Goal: Information Seeking & Learning: Learn about a topic

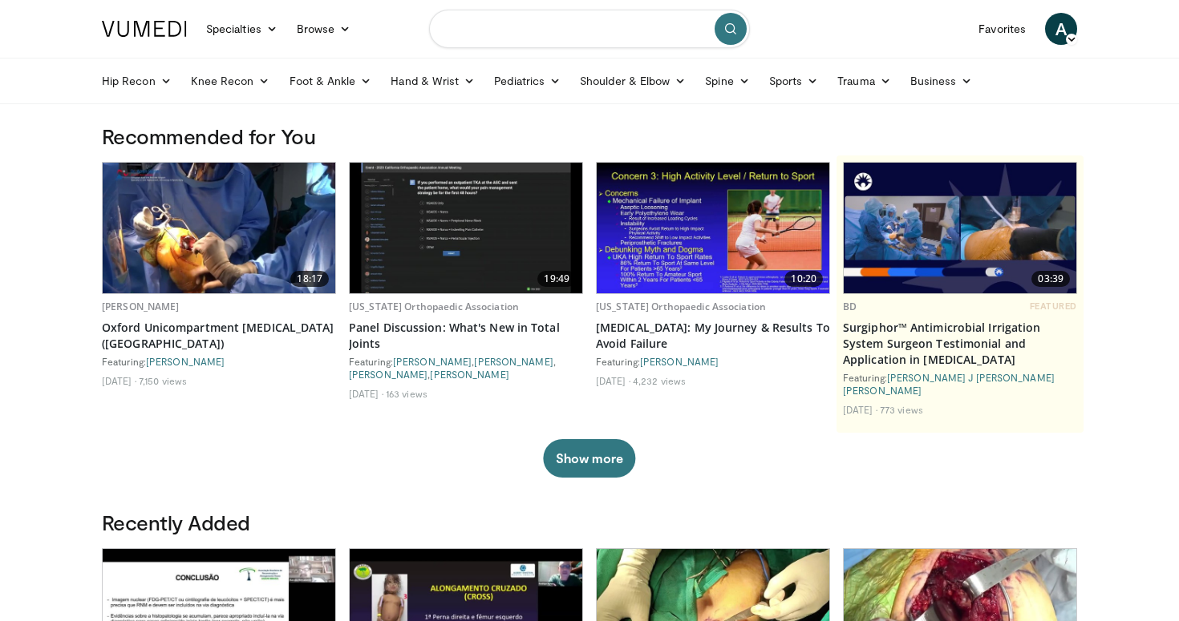
click at [494, 27] on input "Search topics, interventions" at bounding box center [589, 29] width 321 height 38
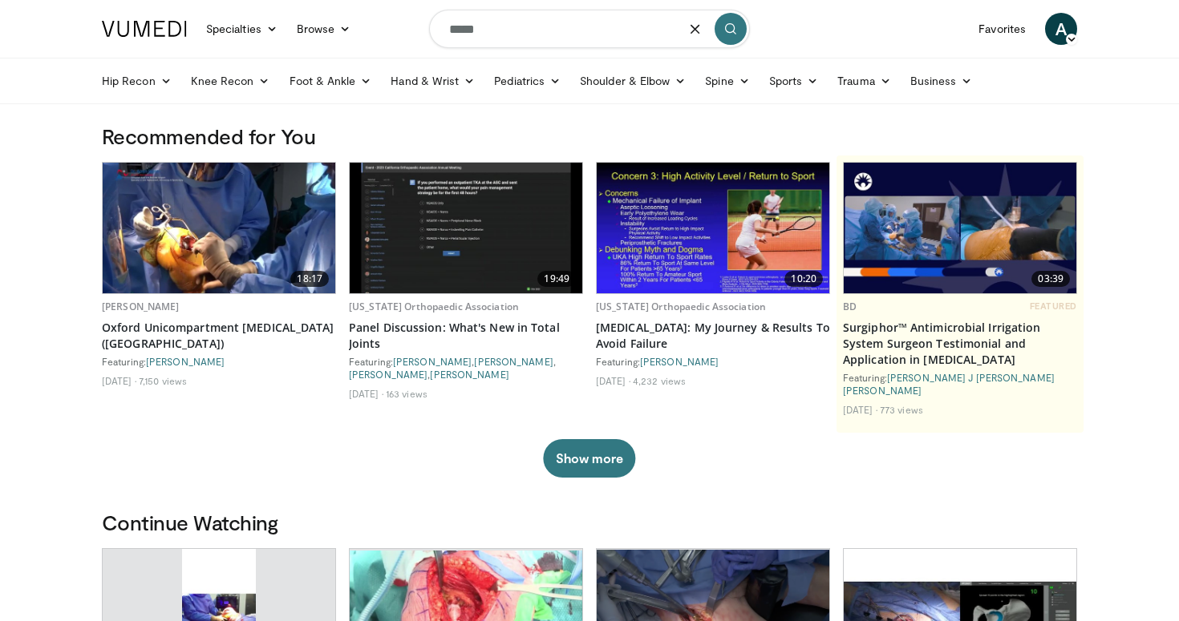
type input "*****"
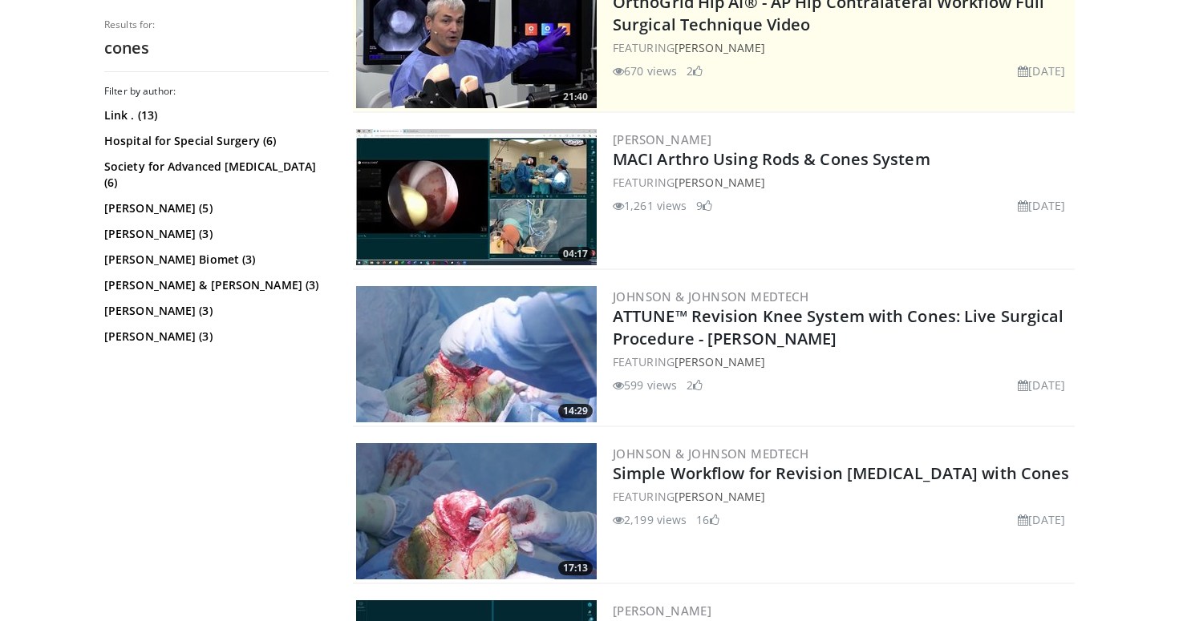
scroll to position [373, 0]
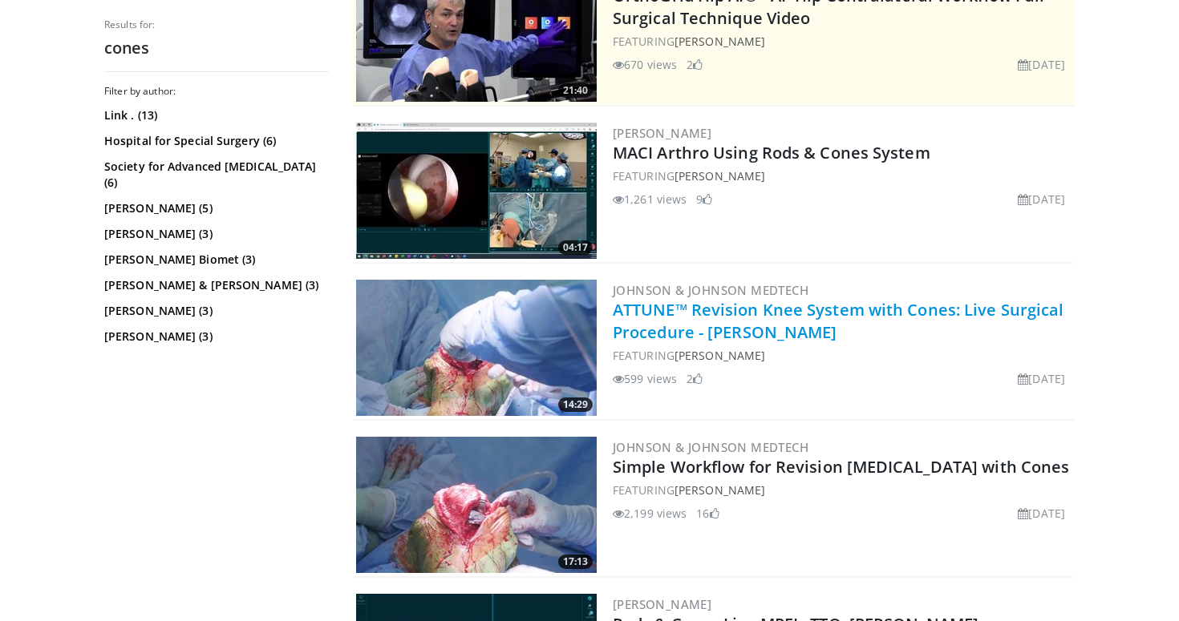
click at [978, 319] on link "ATTUNE™ Revision Knee System with Cones: Live Surgical Procedure - [PERSON_NAME]" at bounding box center [838, 321] width 451 height 44
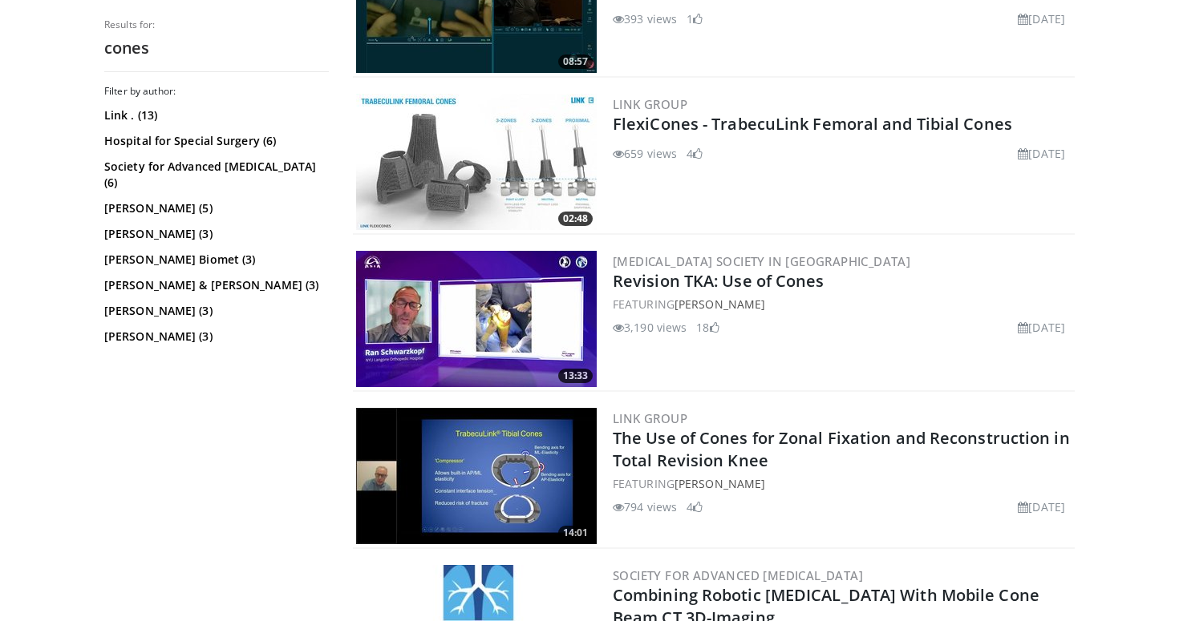
scroll to position [1037, 0]
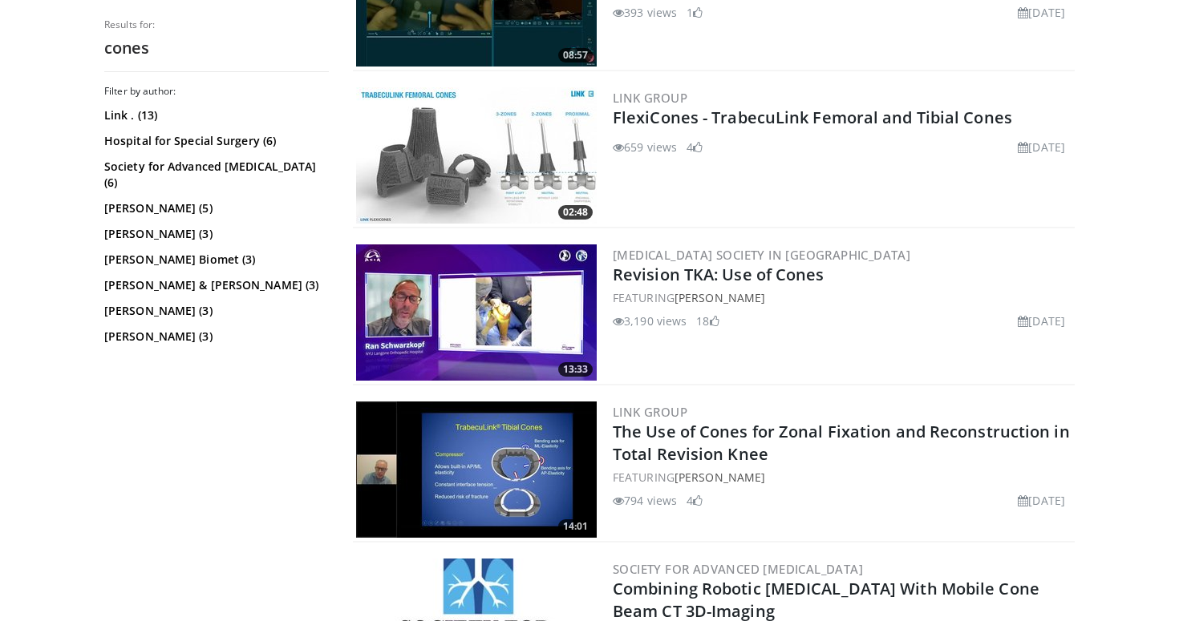
click at [498, 325] on img at bounding box center [476, 313] width 241 height 136
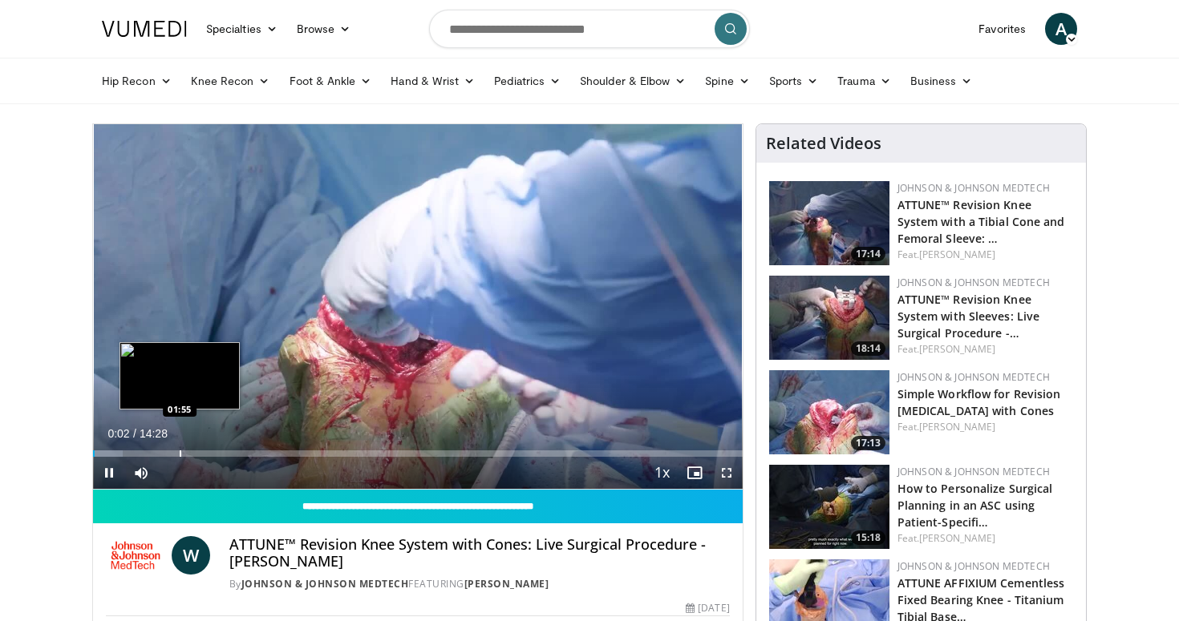
click at [179, 450] on div "Loaded : 4.56% 00:02 01:55" at bounding box center [418, 449] width 650 height 15
click at [197, 451] on div "Progress Bar" at bounding box center [198, 454] width 2 height 6
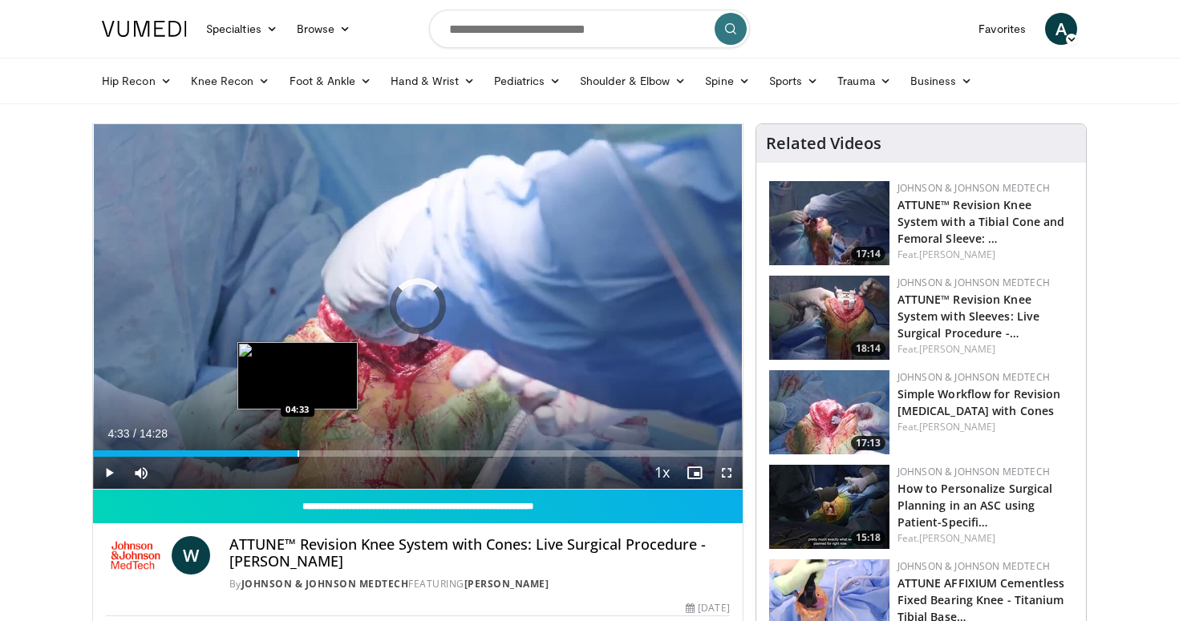
click at [298, 451] on div "Progress Bar" at bounding box center [299, 454] width 2 height 6
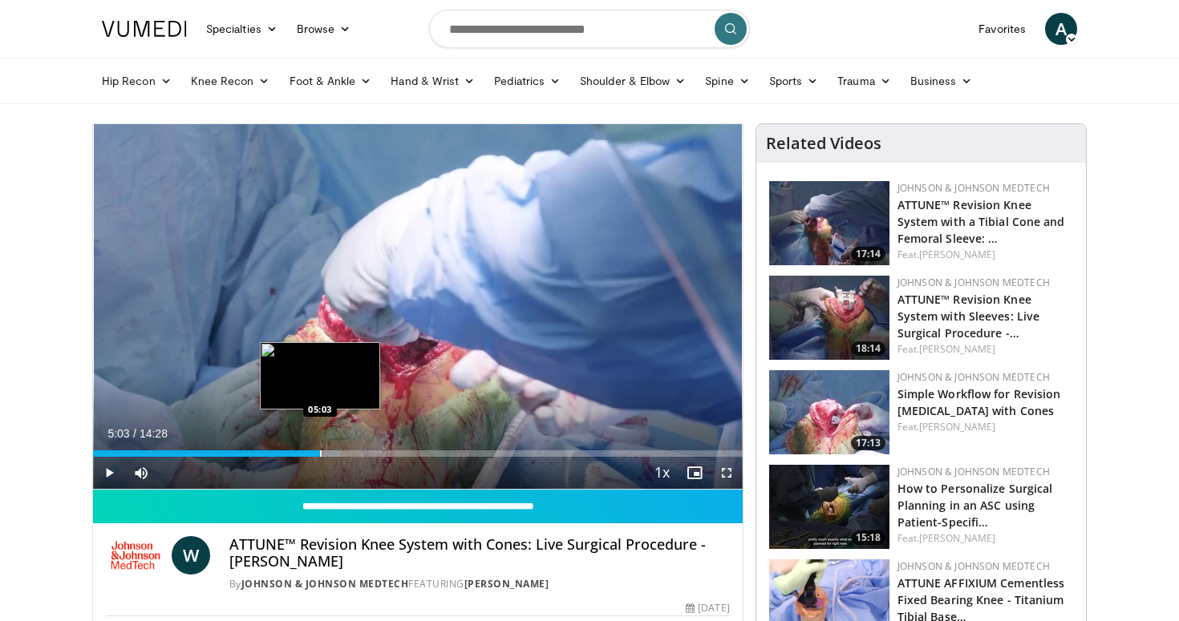
click at [320, 451] on div "Progress Bar" at bounding box center [321, 454] width 2 height 6
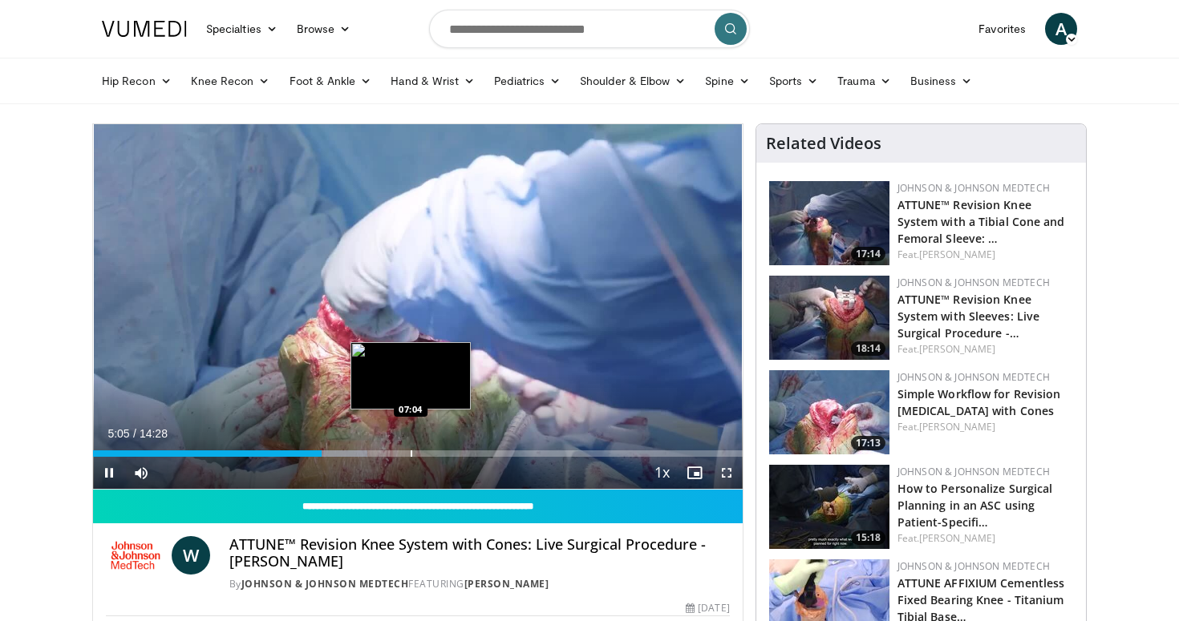
click at [411, 448] on div "Loaded : 42.25% 05:05 07:04" at bounding box center [418, 449] width 650 height 15
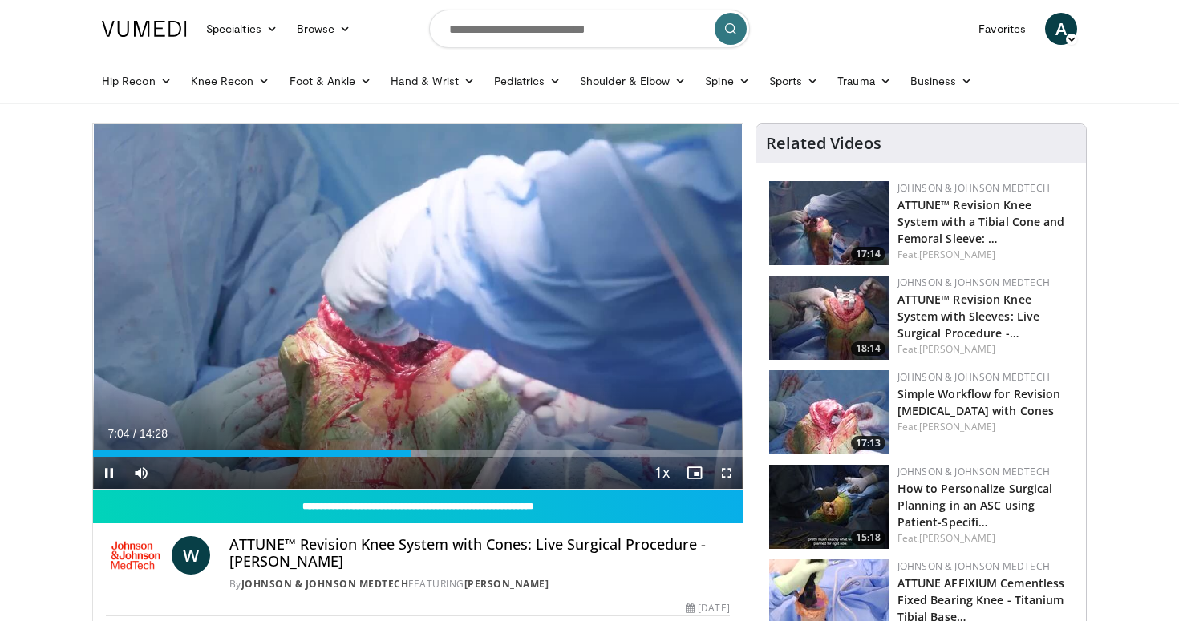
click at [447, 433] on div "Current Time 7:04 / Duration 14:28" at bounding box center [418, 434] width 650 height 14
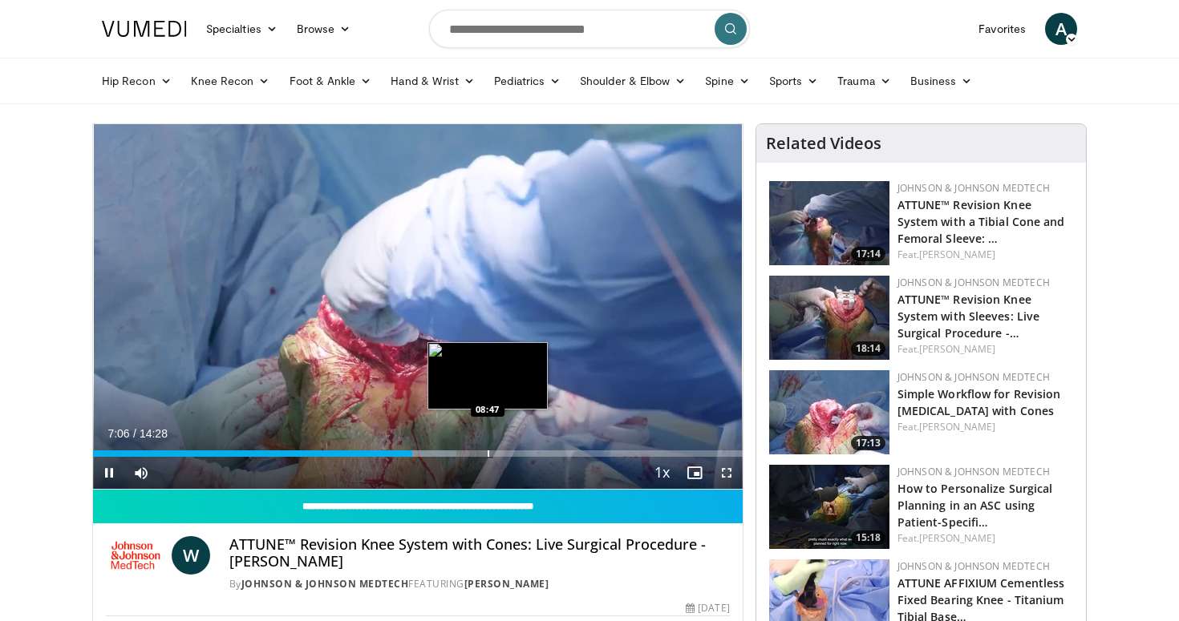
click at [488, 447] on div "Loaded : 55.96% 07:06 08:47" at bounding box center [418, 449] width 650 height 15
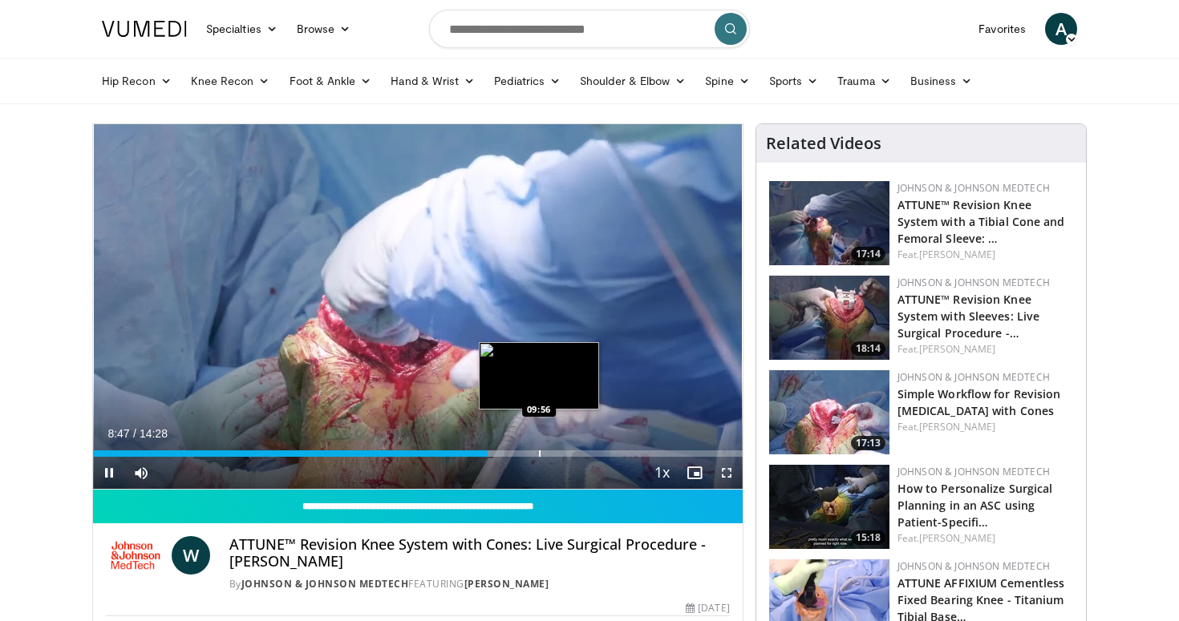
click at [543, 448] on div "Loaded : 63.39% 08:48 09:56" at bounding box center [418, 449] width 650 height 15
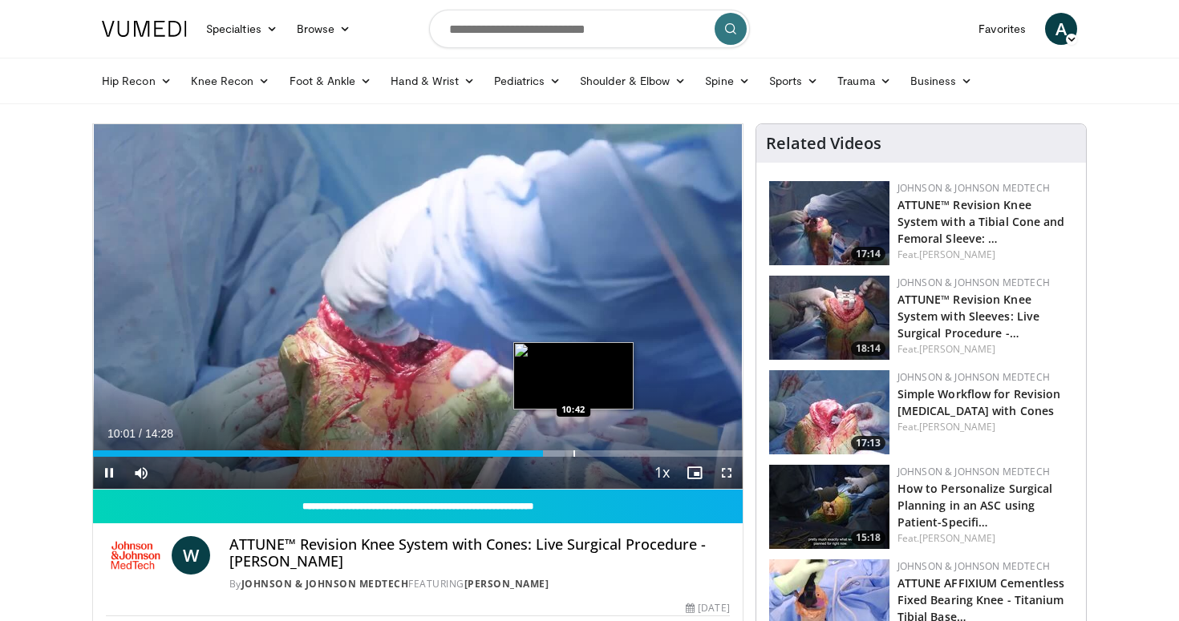
click at [573, 447] on div "Loaded : 72.61% 10:01 10:42" at bounding box center [418, 449] width 650 height 15
click at [598, 446] on div "Loaded : 76.07% 10:42 11:15" at bounding box center [418, 449] width 650 height 15
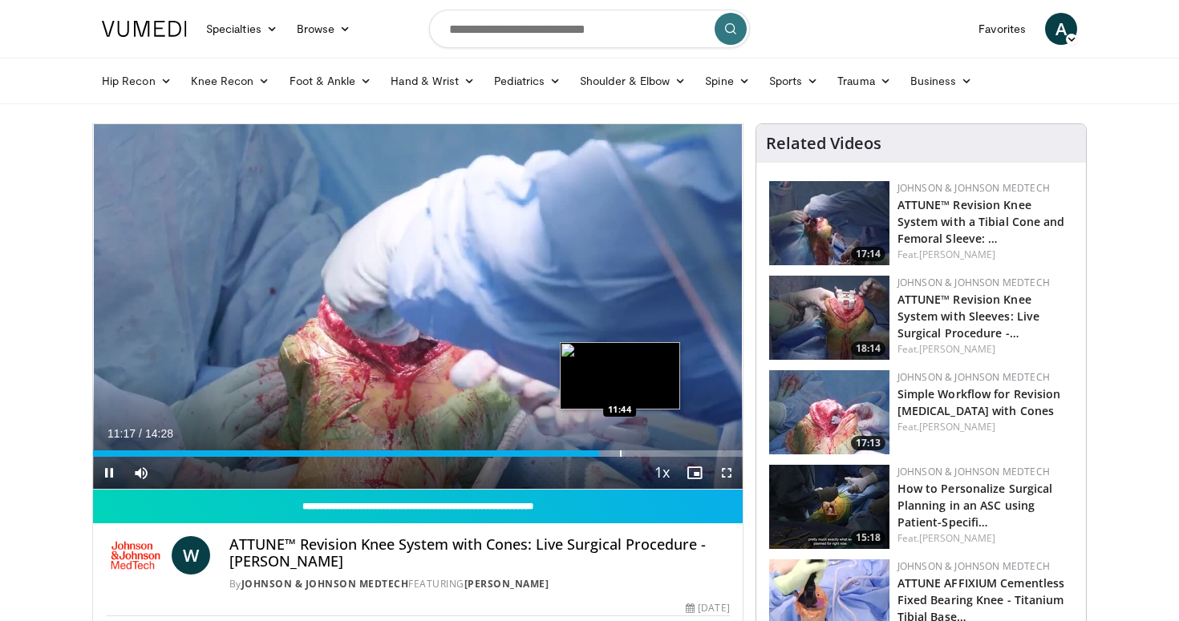
click at [619, 443] on div "Loaded : 81.83% 11:17 11:44" at bounding box center [418, 449] width 650 height 15
click at [616, 456] on div "Progress Bar" at bounding box center [617, 454] width 2 height 6
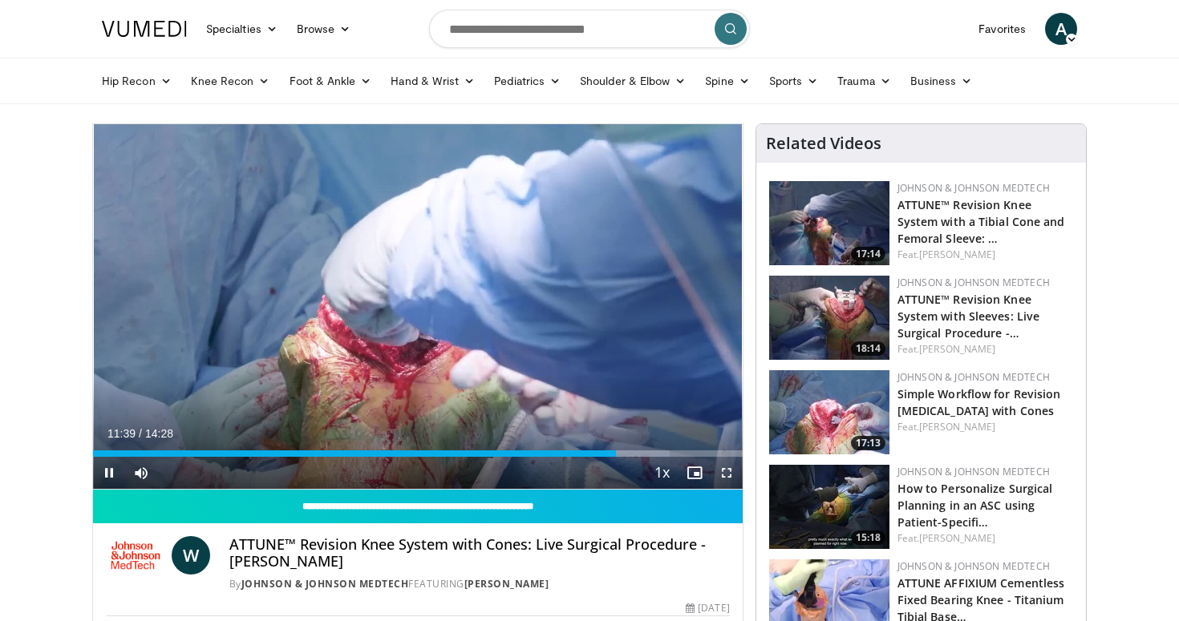
click at [613, 457] on div "Current Time 11:39 / Duration 14:28 Pause Skip Backward Skip Forward Mute Loade…" at bounding box center [418, 473] width 650 height 32
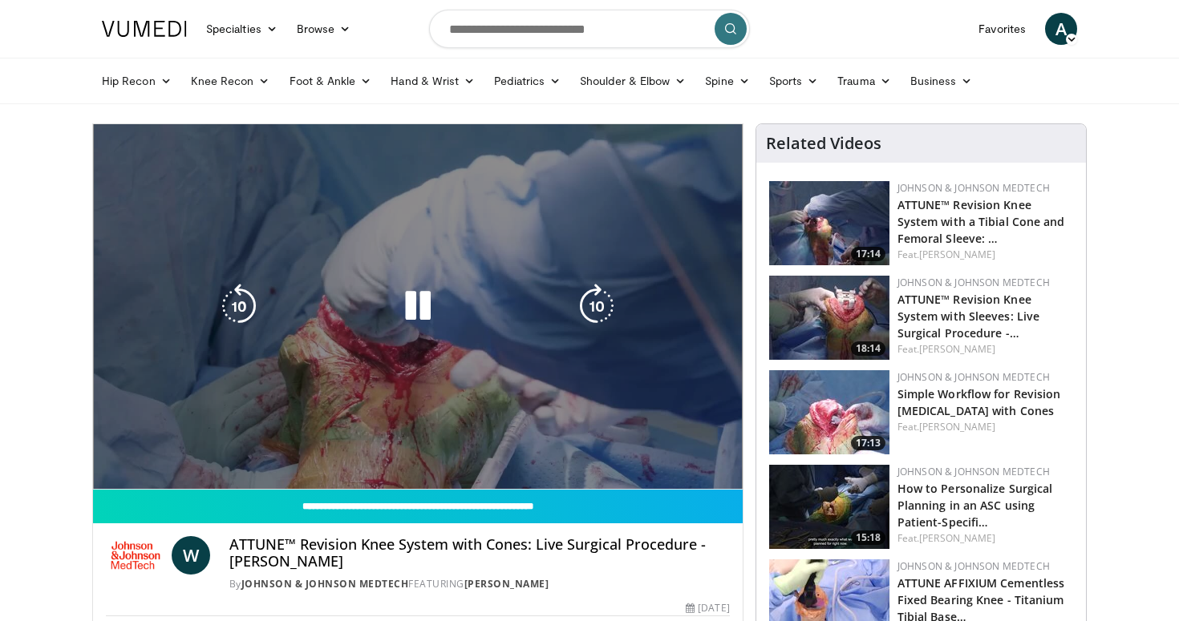
click at [609, 456] on video-js "**********" at bounding box center [418, 307] width 650 height 366
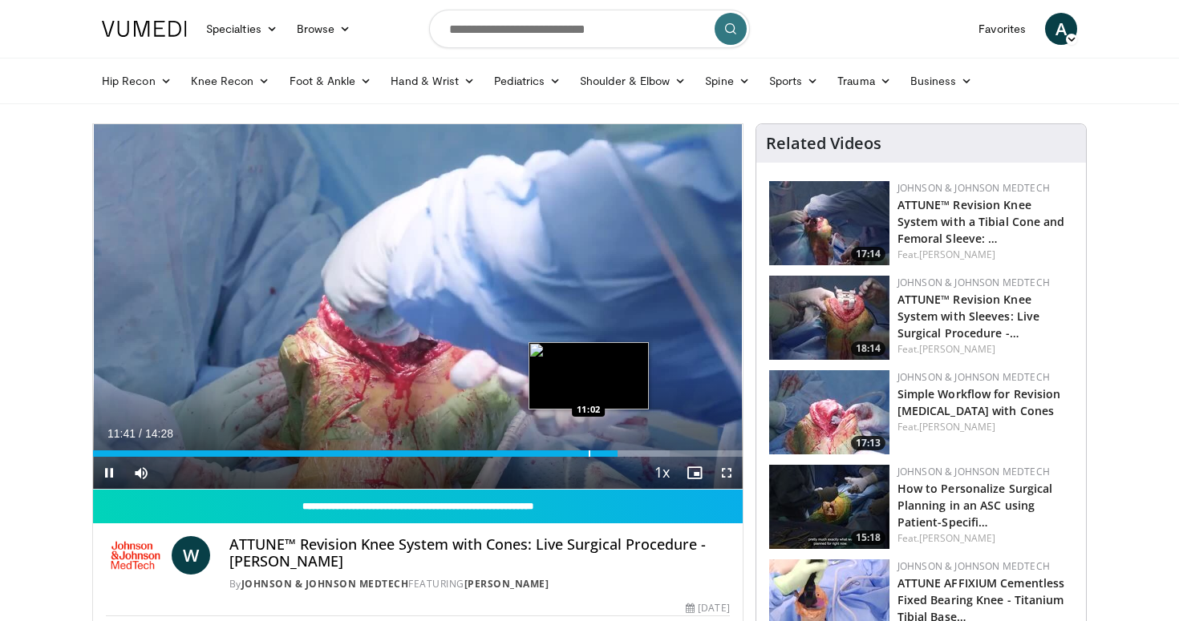
click at [588, 446] on div "Loaded : 88.75% 11:41 11:02" at bounding box center [418, 449] width 650 height 15
click at [569, 448] on div "Loaded : 77.22% 10:35 10:35" at bounding box center [418, 449] width 650 height 15
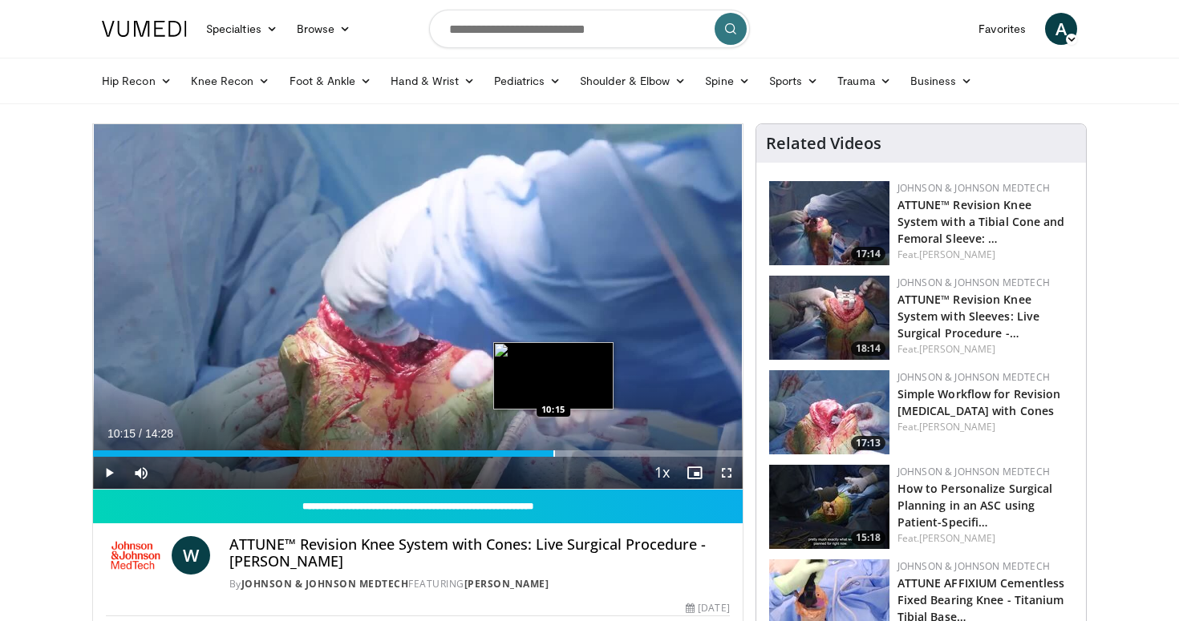
click at [553, 451] on div "Progress Bar" at bounding box center [554, 454] width 2 height 6
click at [540, 451] on div "Progress Bar" at bounding box center [541, 454] width 2 height 6
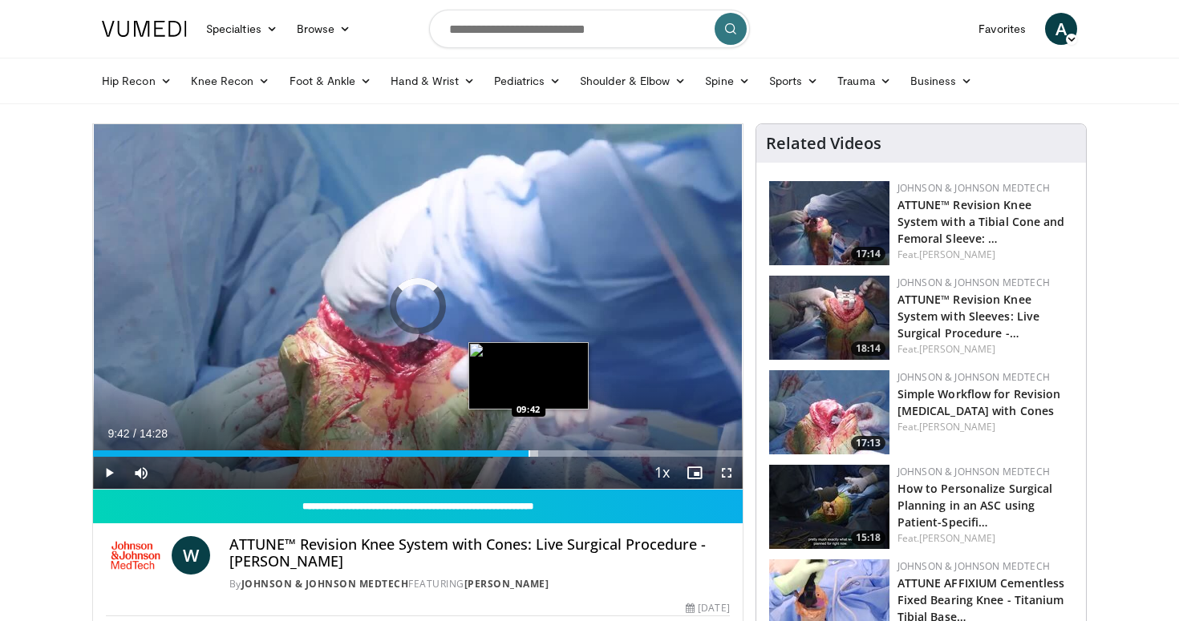
click at [528, 451] on div "Progress Bar" at bounding box center [529, 454] width 2 height 6
click at [523, 452] on div "Progress Bar" at bounding box center [524, 454] width 2 height 6
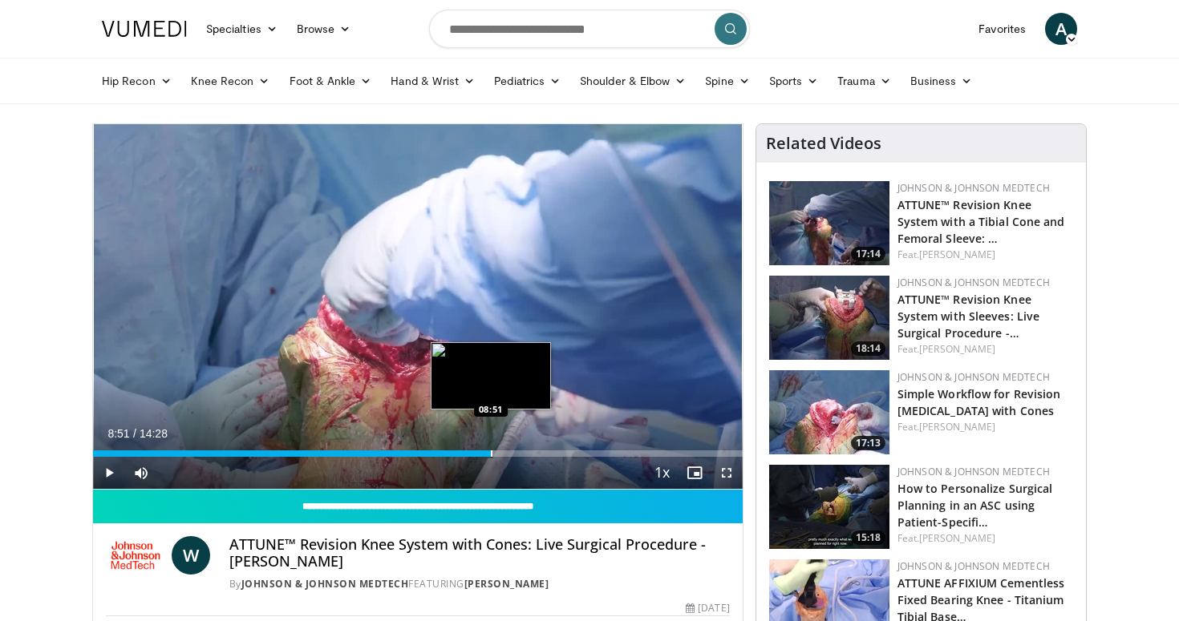
click at [491, 455] on div "Loaded : 62.24% 08:51 08:51" at bounding box center [418, 454] width 650 height 6
click at [472, 455] on div "Progress Bar" at bounding box center [473, 454] width 2 height 6
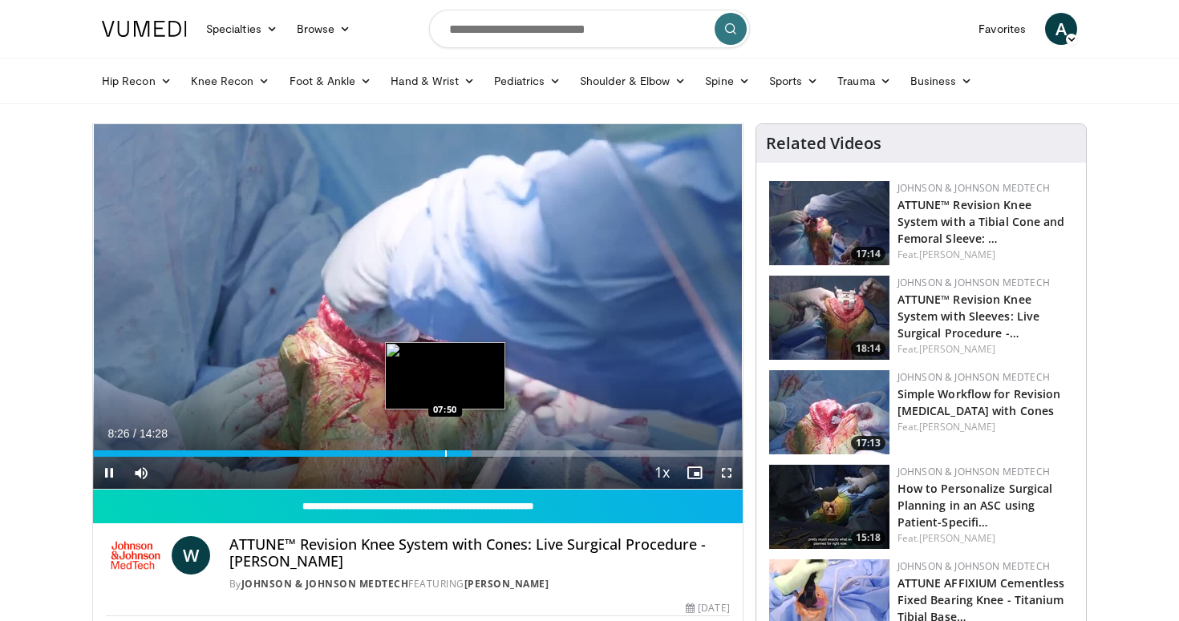
click at [445, 455] on div "Progress Bar" at bounding box center [446, 454] width 2 height 6
click at [432, 454] on div "Progress Bar" at bounding box center [433, 454] width 2 height 6
click at [419, 452] on div "Progress Bar" at bounding box center [420, 454] width 2 height 6
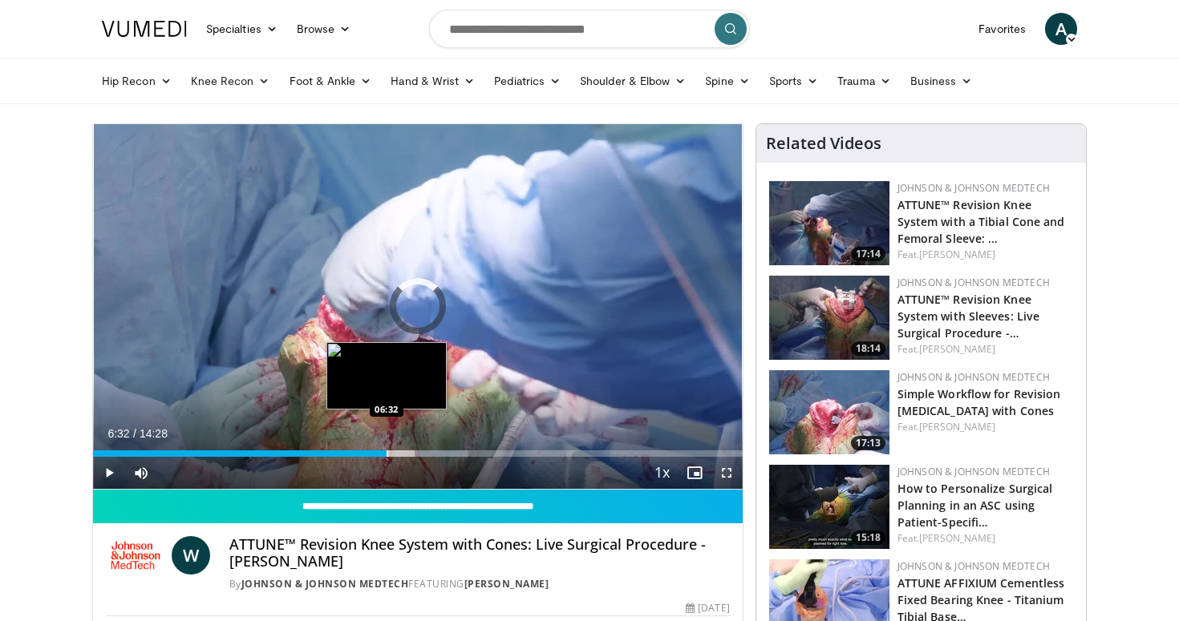
click at [386, 445] on div "Loaded : 57.63% 07:16 06:32" at bounding box center [418, 449] width 650 height 15
click at [380, 451] on div "Progress Bar" at bounding box center [381, 454] width 2 height 6
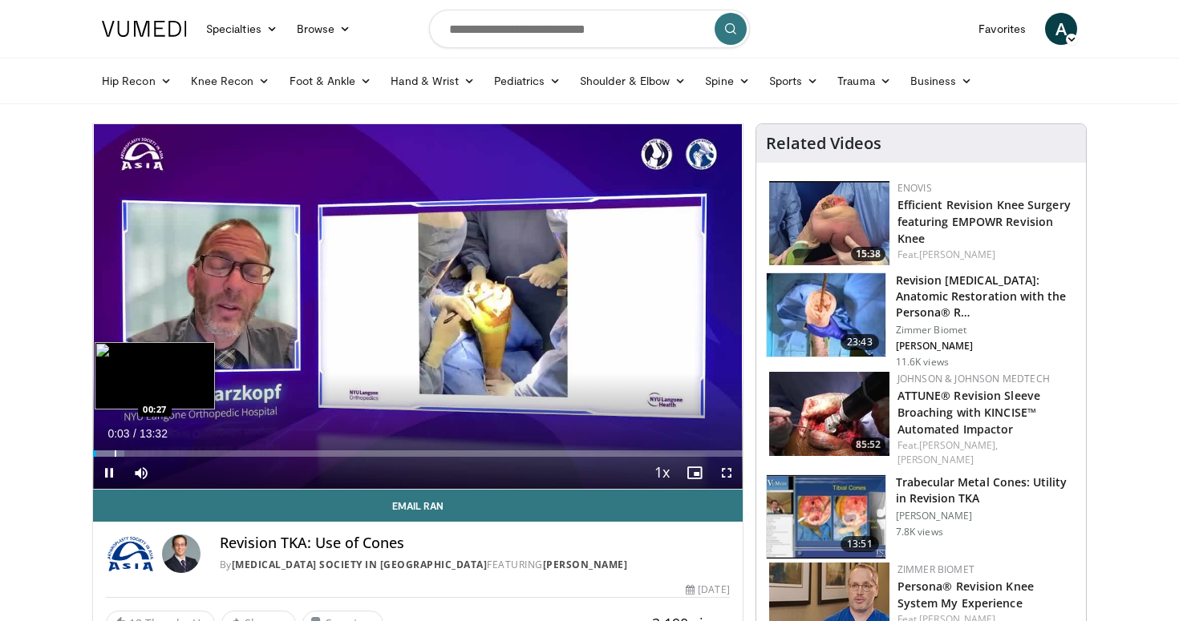
click at [115, 451] on video-js "**********" at bounding box center [418, 307] width 650 height 366
click at [118, 451] on div "Progress Bar" at bounding box center [119, 454] width 2 height 6
click at [129, 449] on div "Loaded : 12.20% 00:32 00:45" at bounding box center [418, 449] width 650 height 15
click at [156, 447] on div "Loaded : 13.42% 01:19 01:19" at bounding box center [418, 449] width 650 height 15
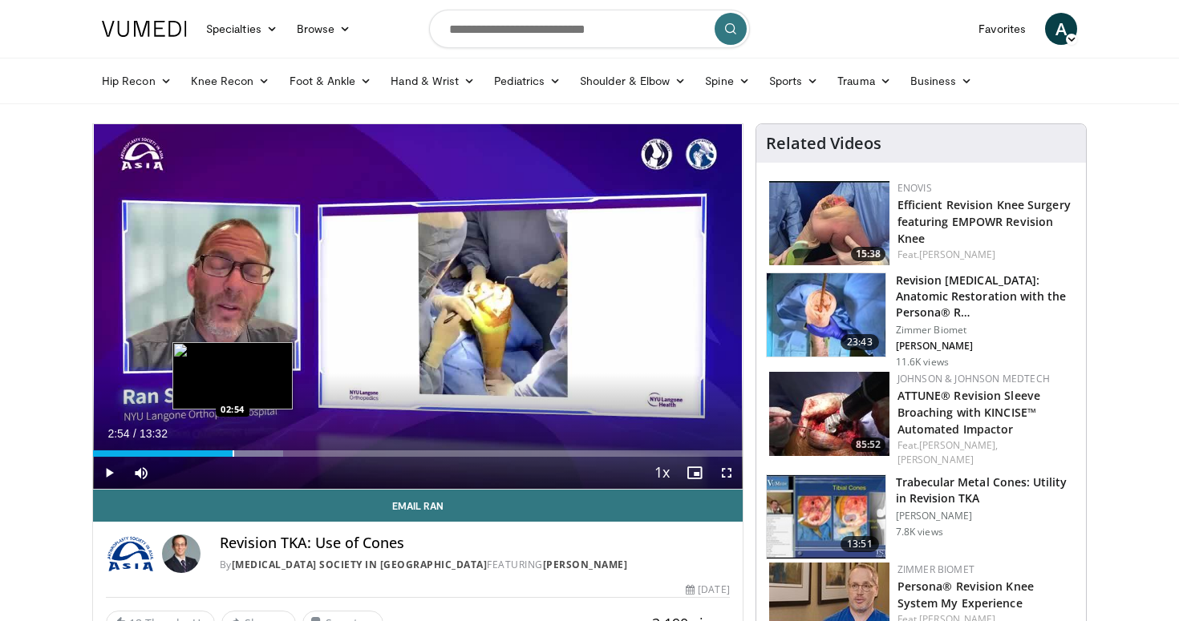
click at [233, 449] on div "Loaded : 29.30% 02:54 02:54" at bounding box center [418, 449] width 650 height 15
click at [248, 449] on div "Loaded : 29.30% 02:55 03:14" at bounding box center [418, 449] width 650 height 15
click at [239, 451] on div "Progress Bar" at bounding box center [240, 454] width 2 height 6
click at [233, 448] on div "Loaded : 31.74% 03:03 02:55" at bounding box center [418, 449] width 650 height 15
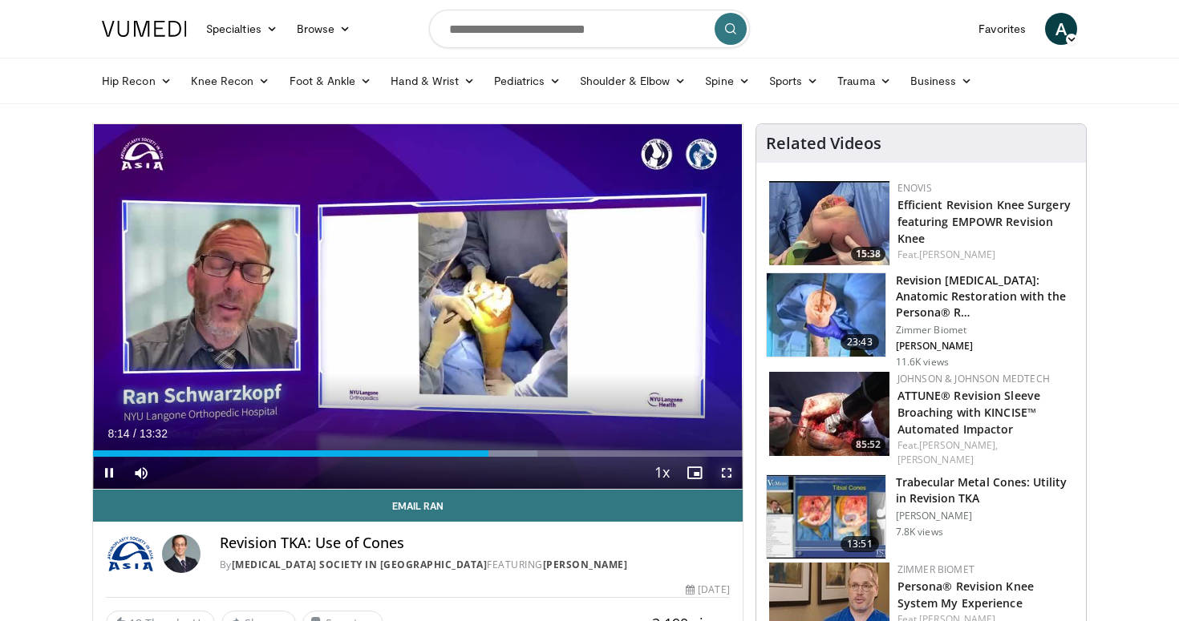
click at [718, 471] on span "Video Player" at bounding box center [726, 473] width 32 height 32
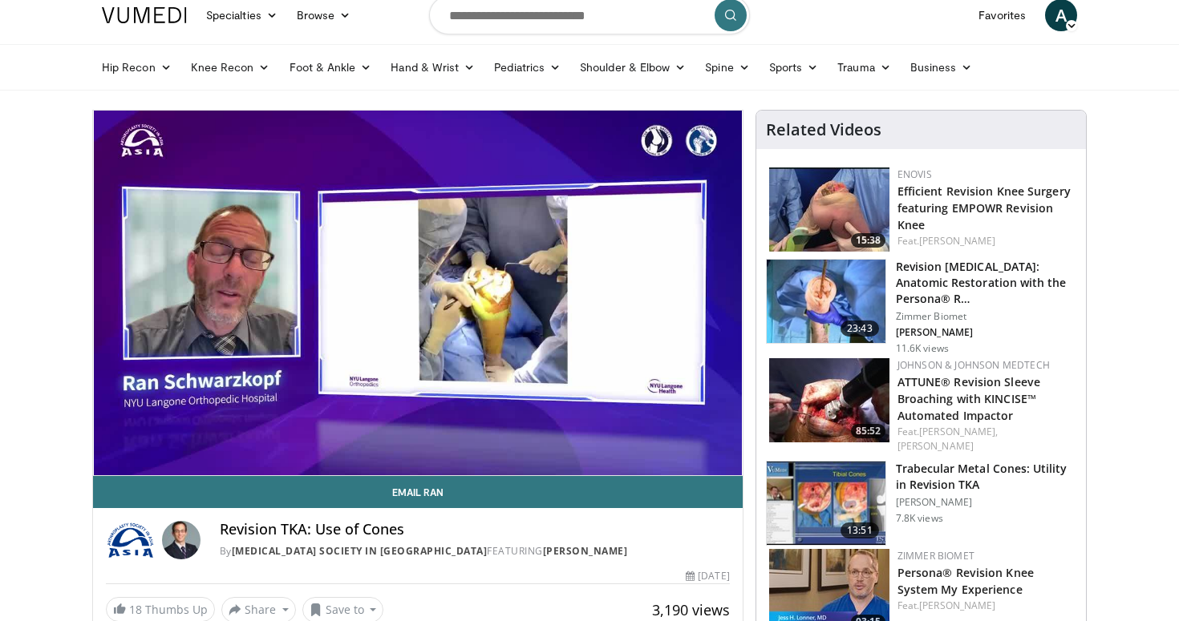
scroll to position [19, 0]
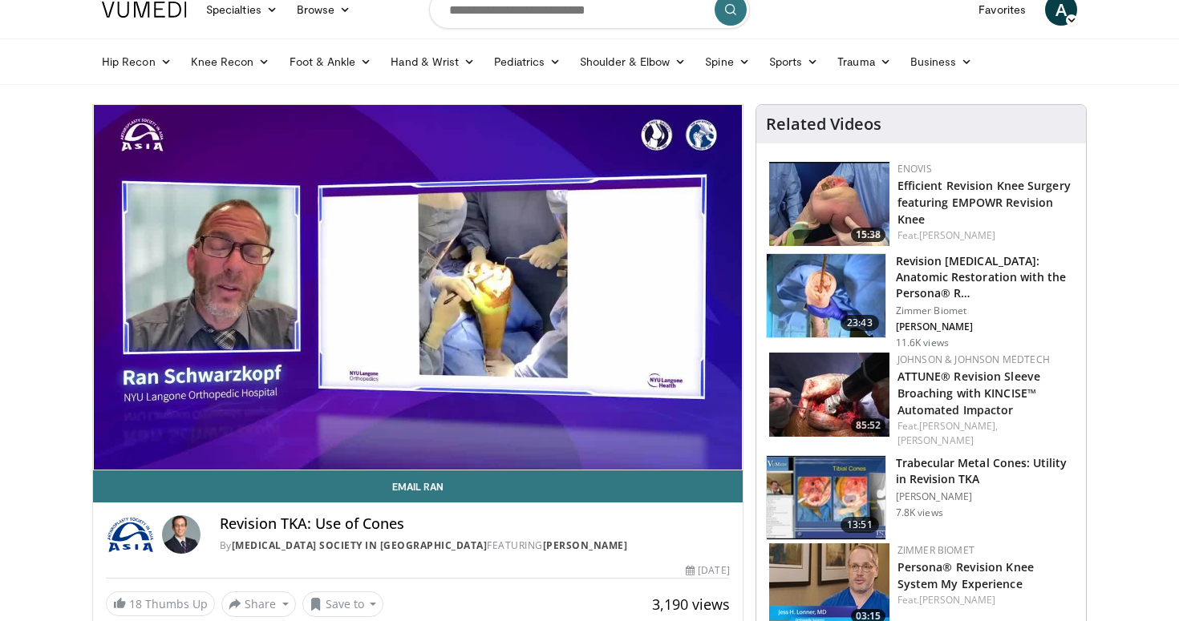
click at [836, 481] on img at bounding box center [826, 497] width 119 height 83
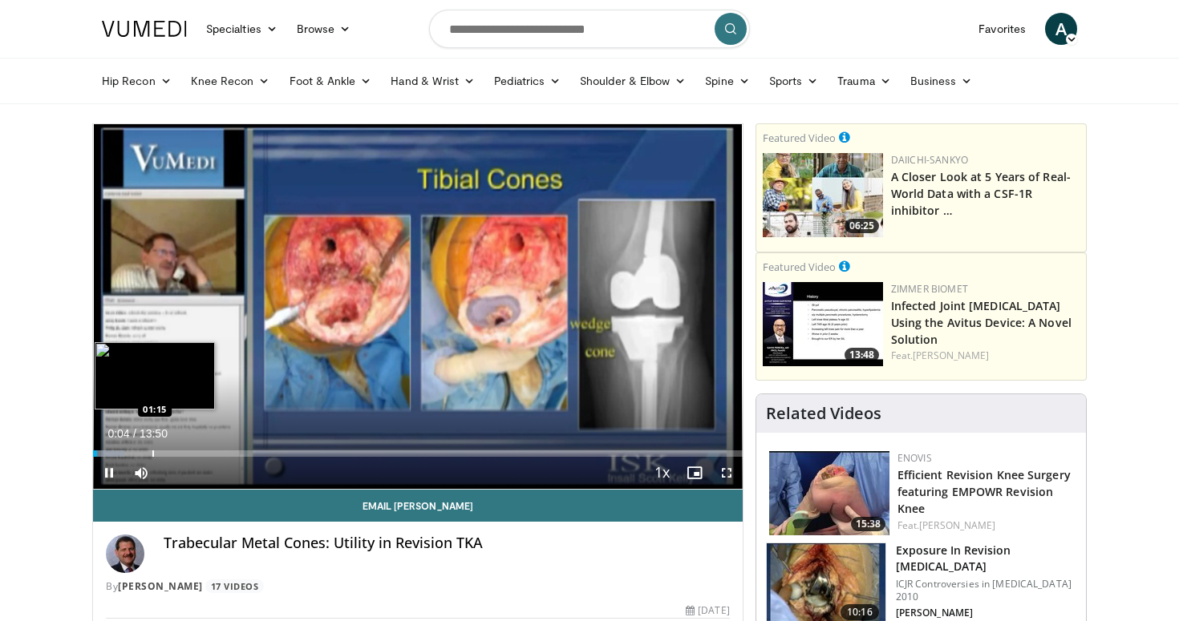
click at [152, 448] on div "Loaded : 4.77% 00:04 01:15" at bounding box center [418, 449] width 650 height 15
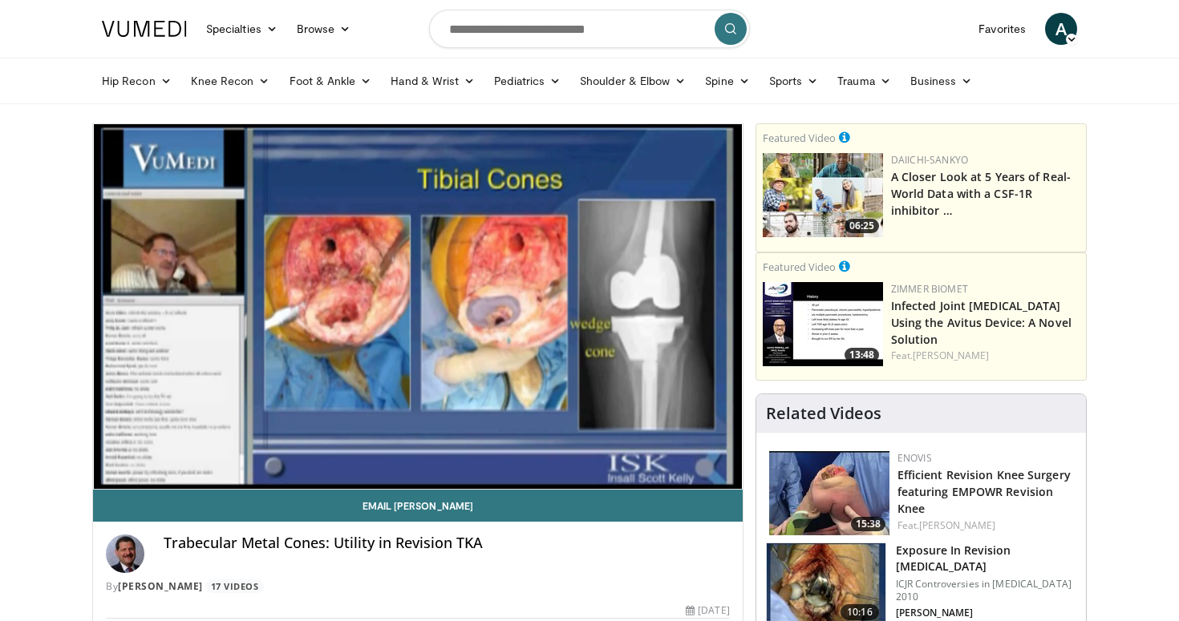
click at [204, 454] on div "10 seconds Tap to unmute" at bounding box center [418, 306] width 650 height 365
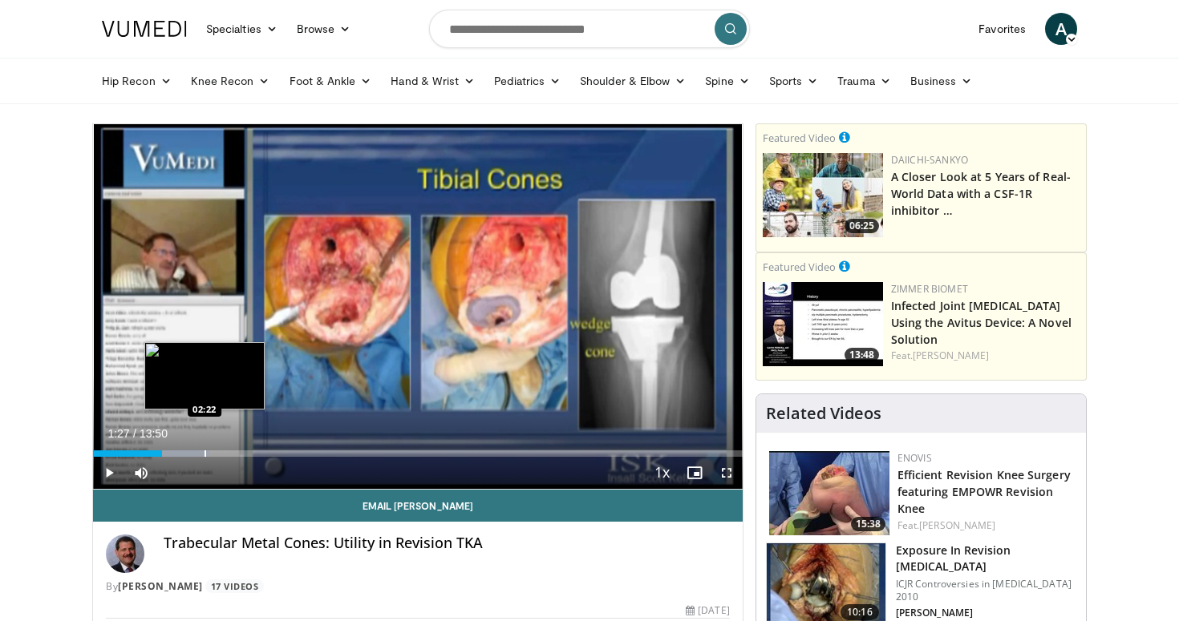
click at [204, 454] on div "Progress Bar" at bounding box center [205, 454] width 2 height 6
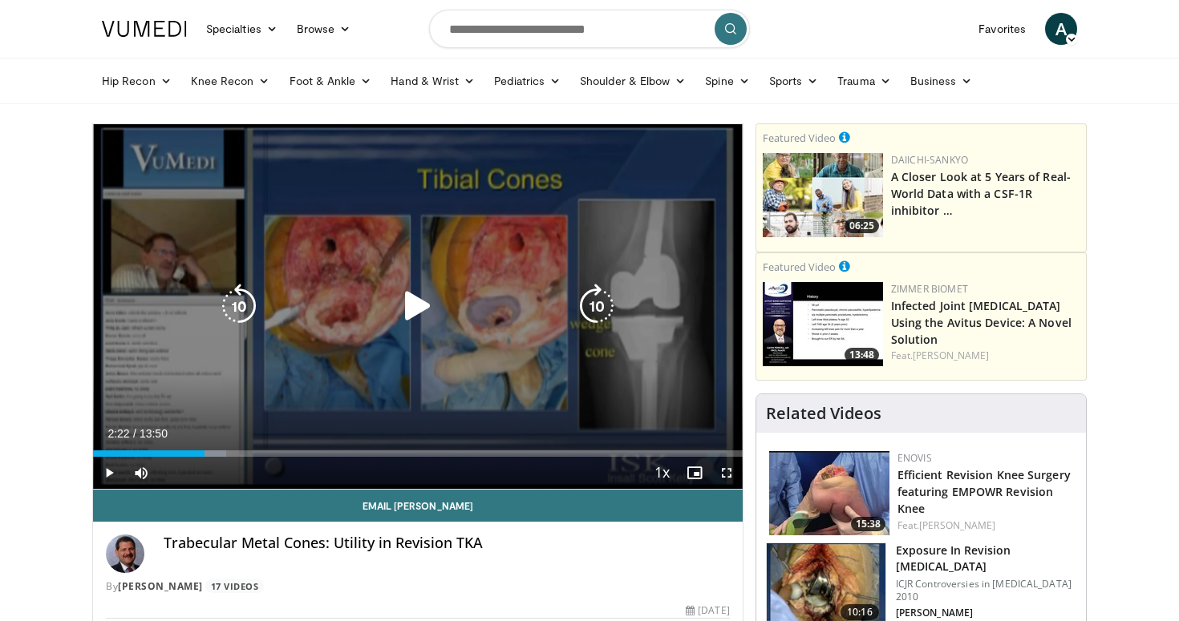
click at [299, 374] on div "10 seconds Tap to unmute" at bounding box center [418, 306] width 650 height 365
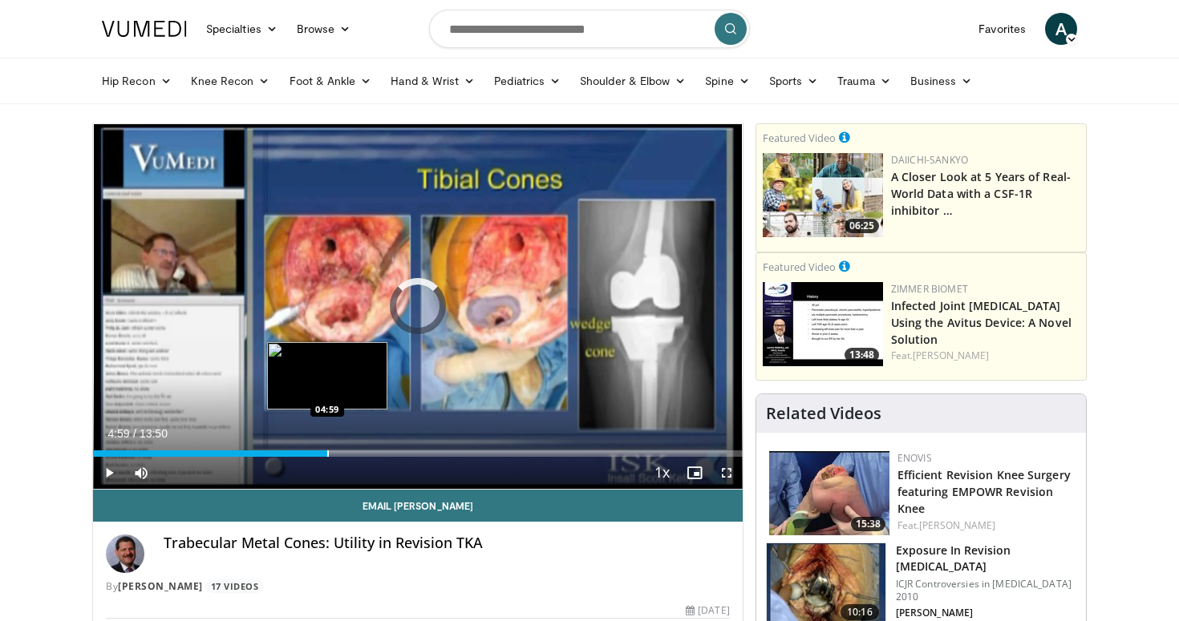
click at [327, 447] on div "Loaded : 25.07% 02:25 04:59" at bounding box center [418, 449] width 650 height 15
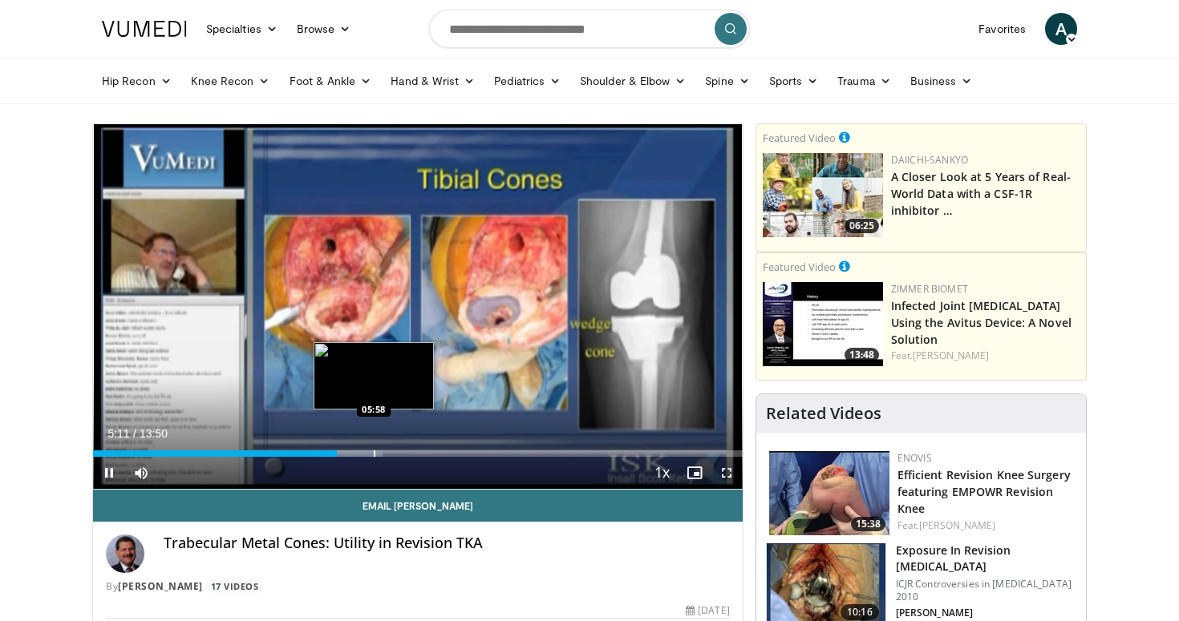
click at [373, 454] on div "Loaded : 44.58% 05:12 05:58" at bounding box center [418, 454] width 650 height 6
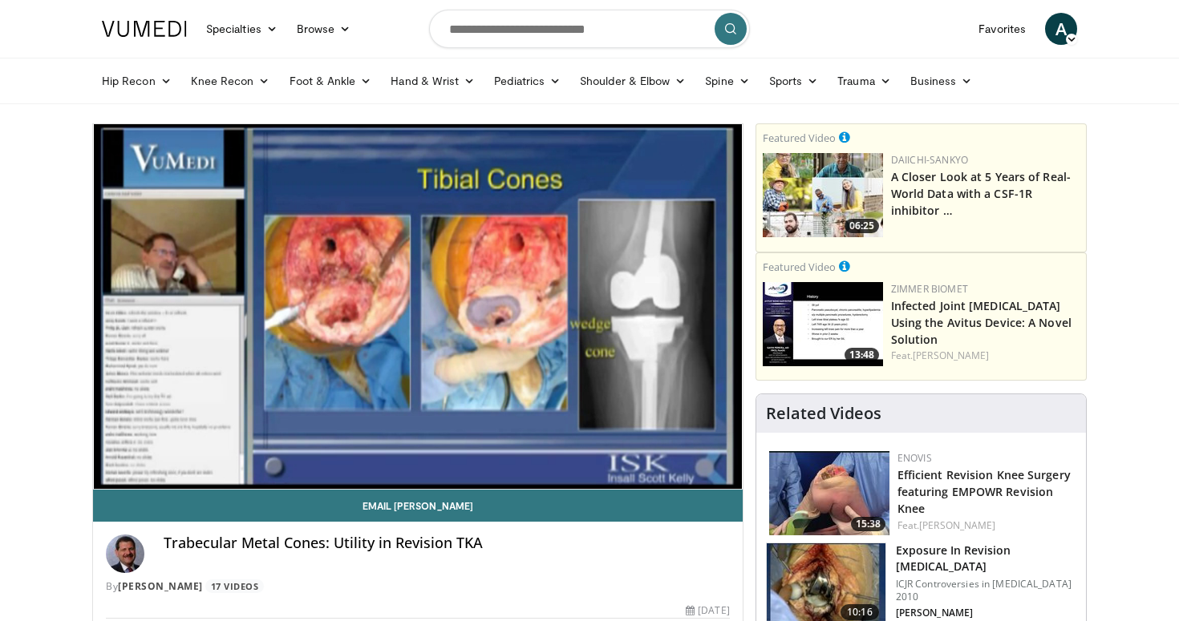
click at [823, 332] on img at bounding box center [823, 324] width 120 height 84
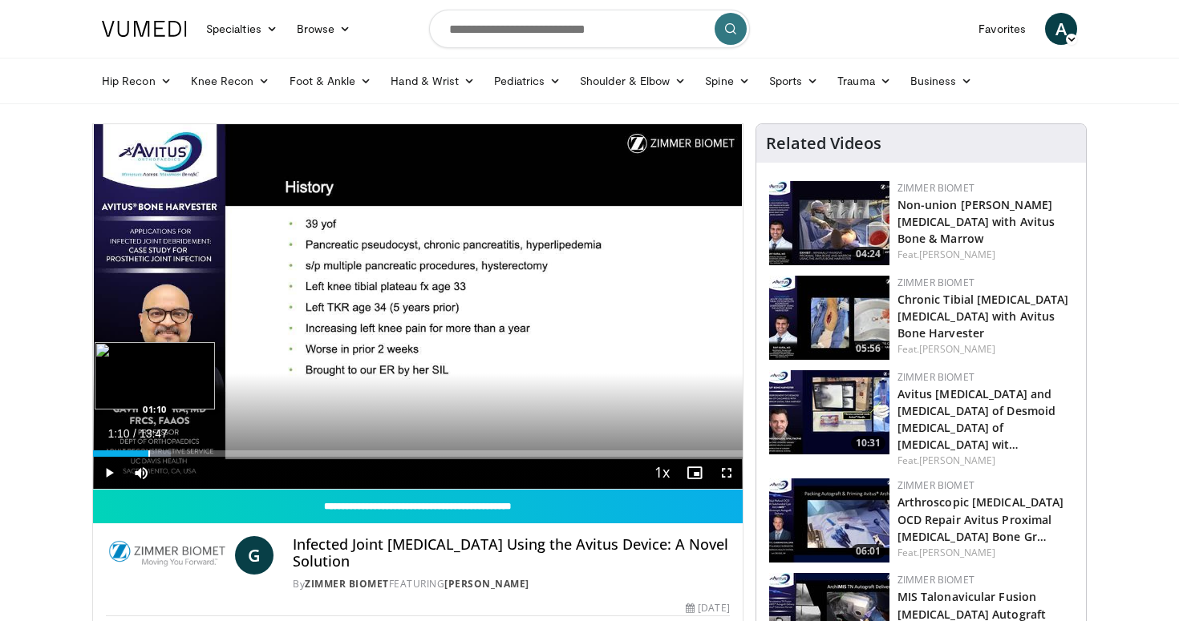
click at [148, 452] on div "Progress Bar" at bounding box center [149, 454] width 2 height 6
click at [160, 452] on div "Progress Bar" at bounding box center [161, 454] width 2 height 6
click at [180, 449] on div "Loaded : 14.37% 01:26 01:50" at bounding box center [418, 449] width 650 height 15
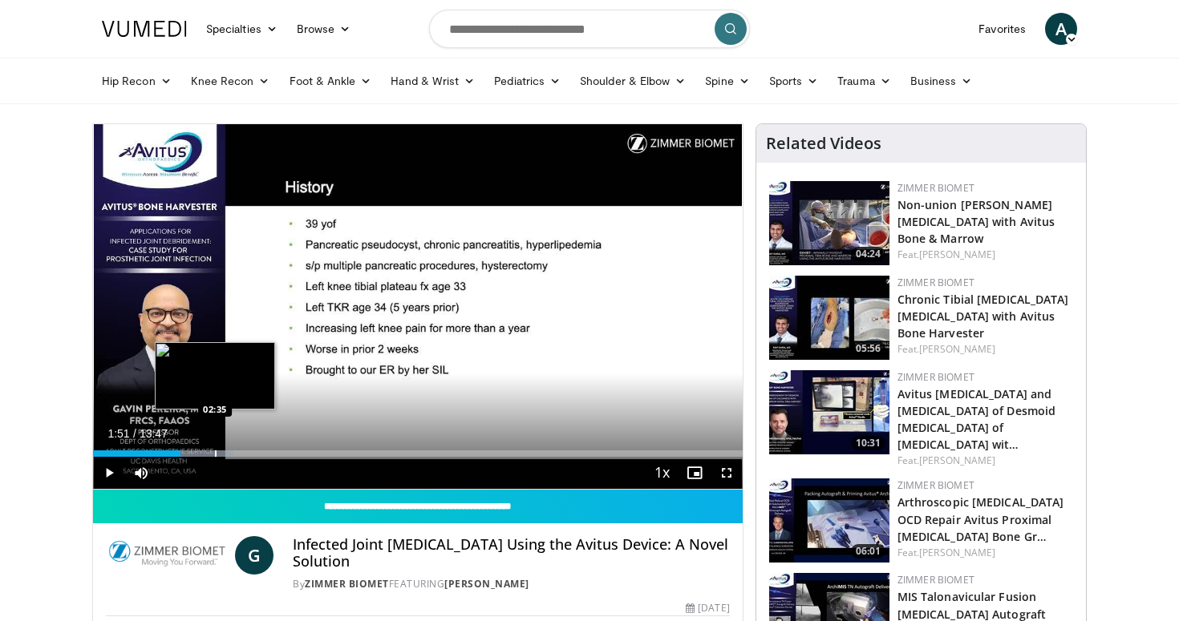
click at [215, 453] on div "Progress Bar" at bounding box center [216, 454] width 2 height 6
click at [241, 450] on div "Loaded : 26.58% 03:09 03:09" at bounding box center [418, 449] width 650 height 15
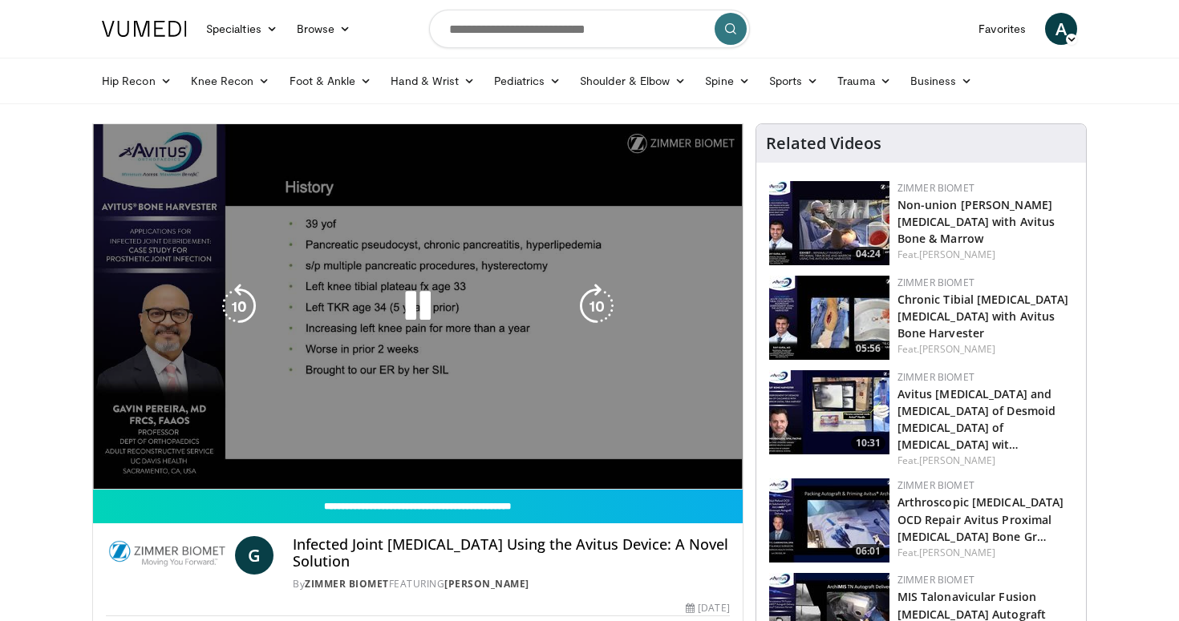
click at [252, 474] on div "Loaded : 30.21% 03:09 03:09" at bounding box center [418, 481] width 650 height 15
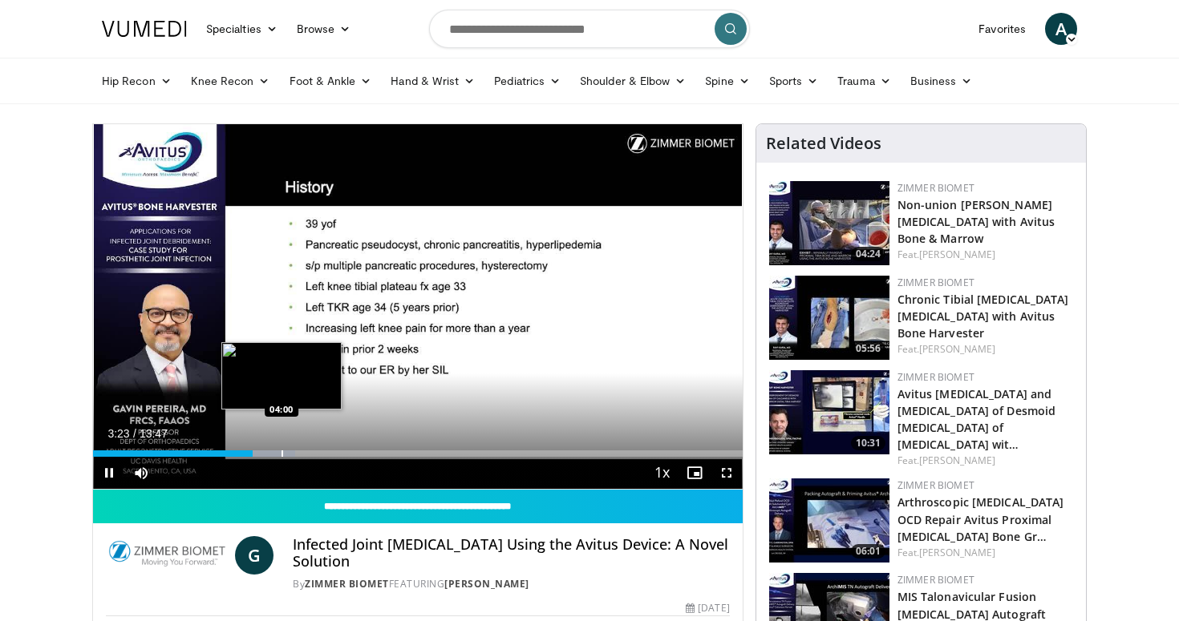
click at [282, 443] on div "Loaded : 31.16% 03:23 04:00" at bounding box center [418, 449] width 650 height 15
click at [302, 443] on div "Loaded : 37.15% 04:02 04:25" at bounding box center [418, 449] width 650 height 15
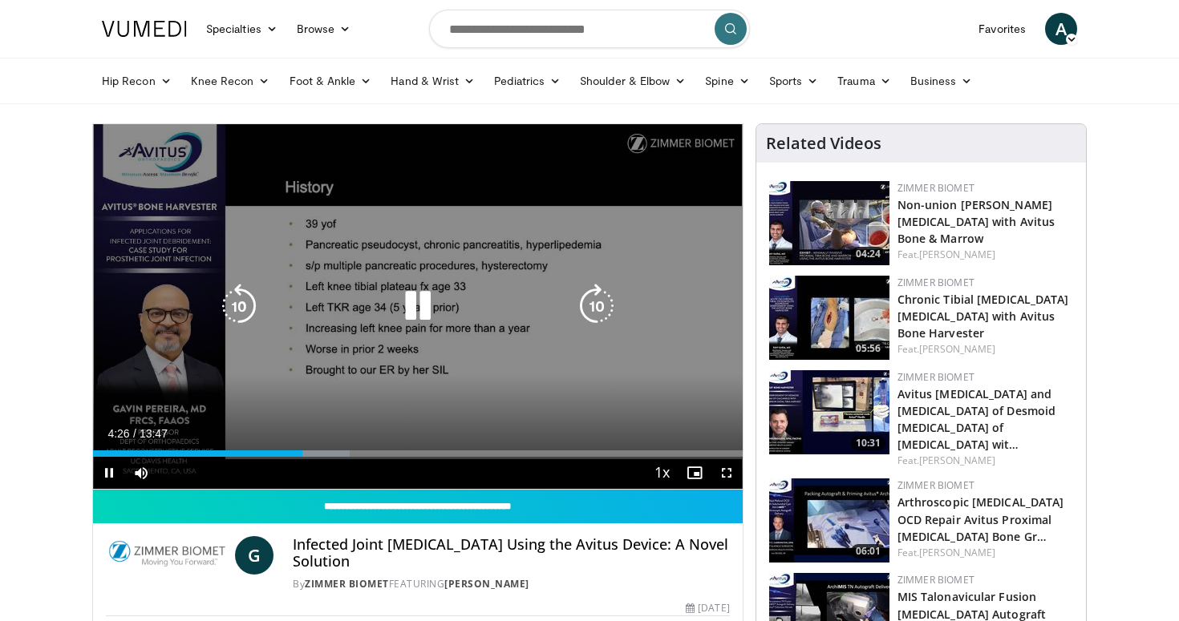
click at [316, 440] on div "10 seconds Tap to unmute" at bounding box center [418, 306] width 650 height 365
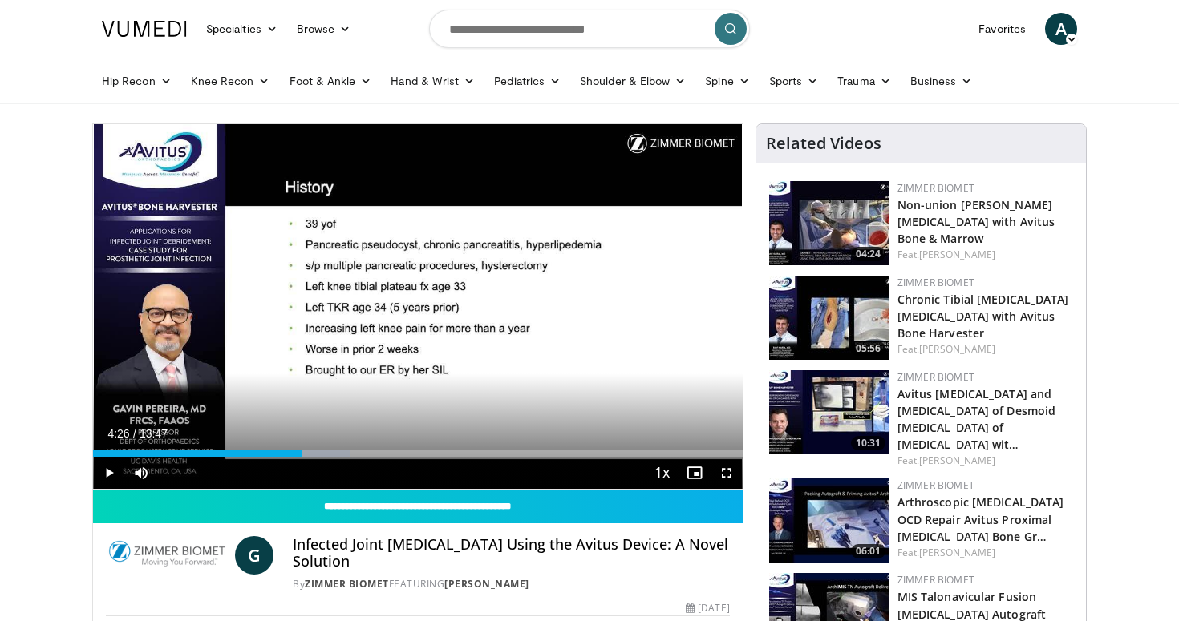
click at [337, 439] on div "Current Time 4:26 / Duration 13:47" at bounding box center [418, 434] width 650 height 14
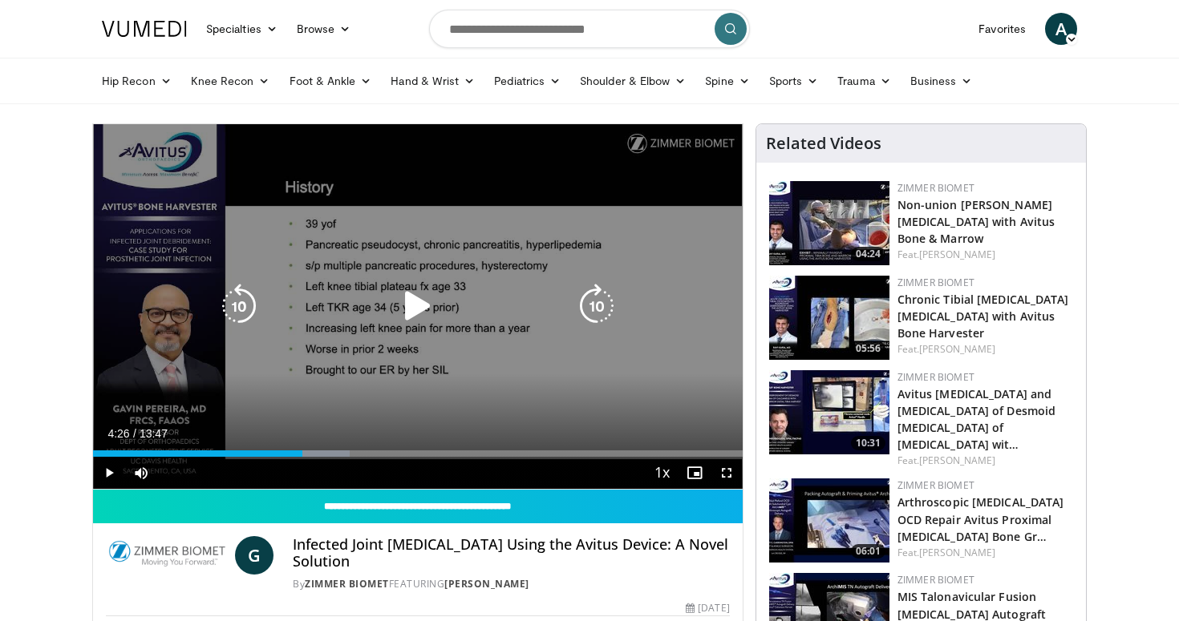
click at [387, 359] on div "10 seconds Tap to unmute" at bounding box center [418, 306] width 650 height 365
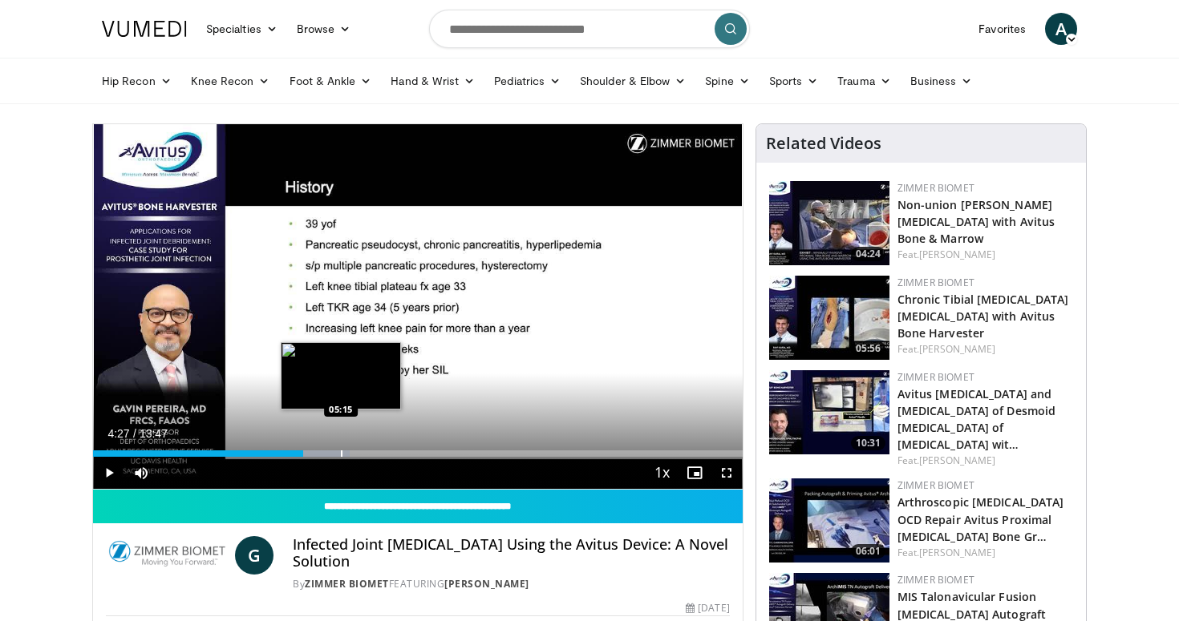
click at [340, 446] on div "Loaded : 39.55% 04:27 05:15" at bounding box center [418, 449] width 650 height 15
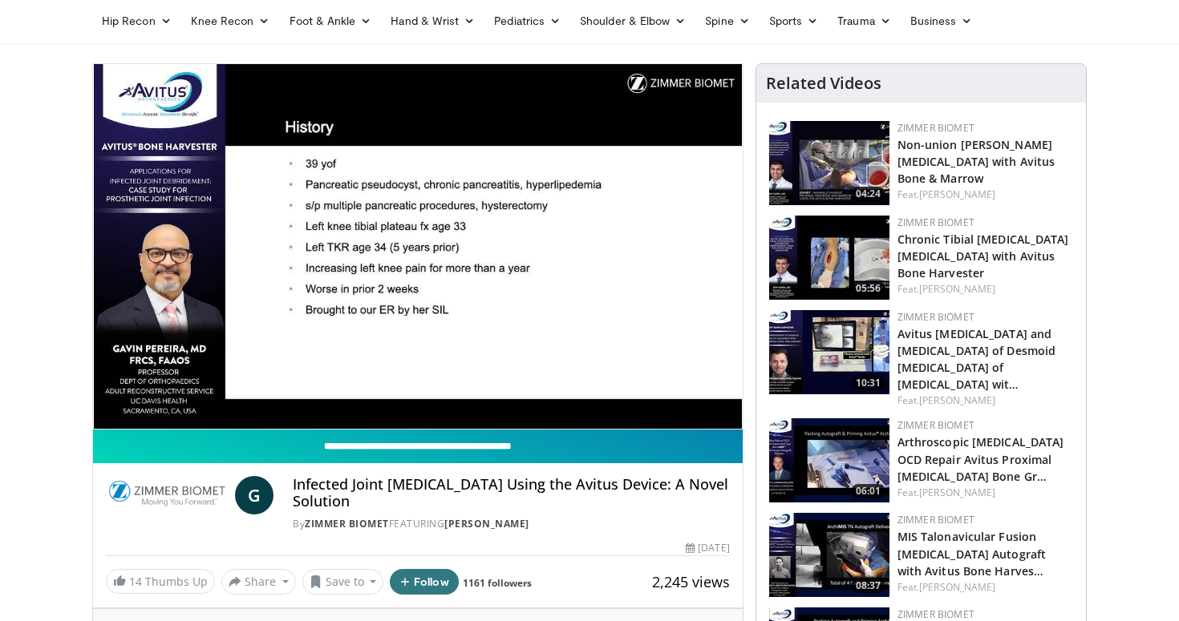
scroll to position [67, 0]
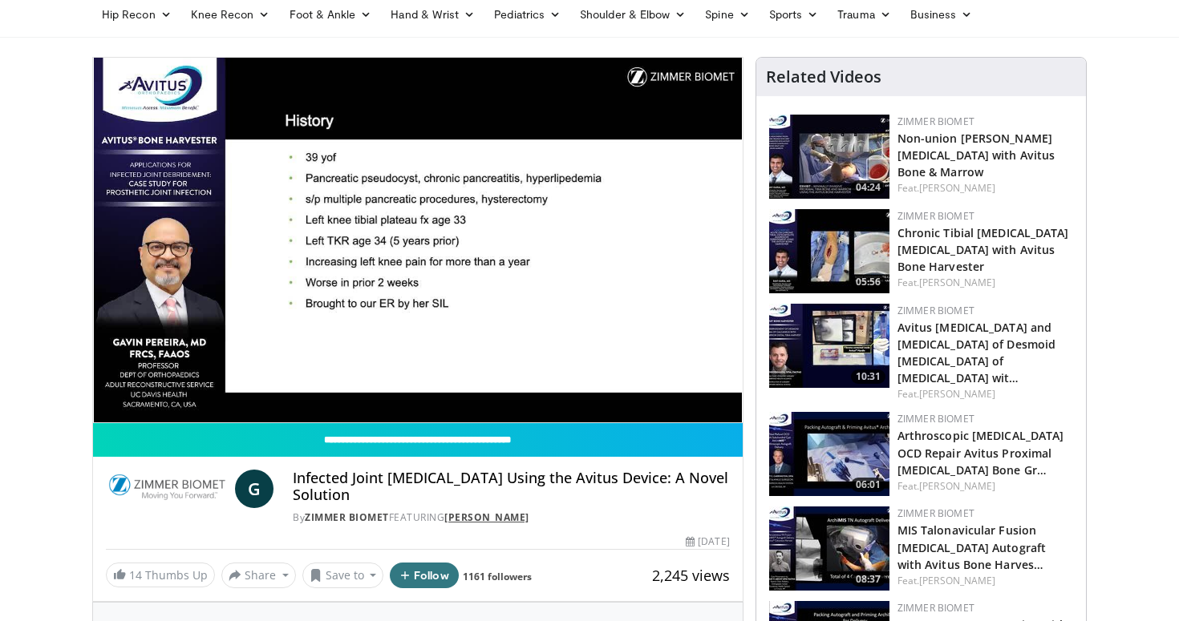
click at [480, 518] on link "[PERSON_NAME]" at bounding box center [486, 518] width 85 height 14
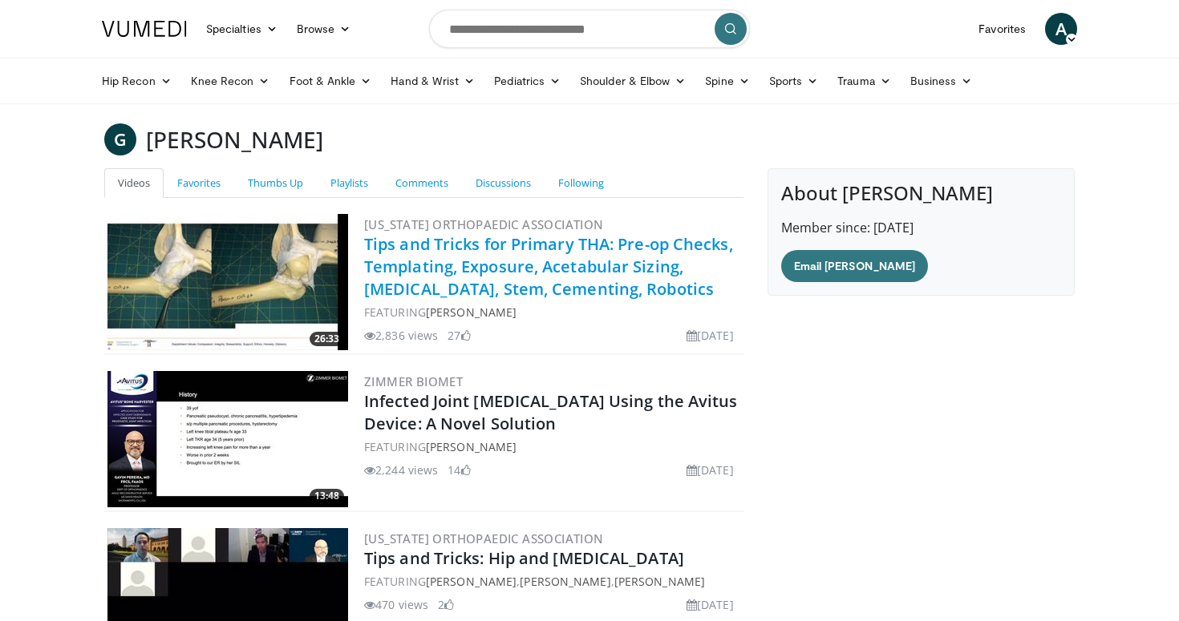
click at [500, 265] on link "Tips and Tricks for Primary THA: Pre-op Checks, Templating, Exposure, Acetabula…" at bounding box center [548, 266] width 369 height 67
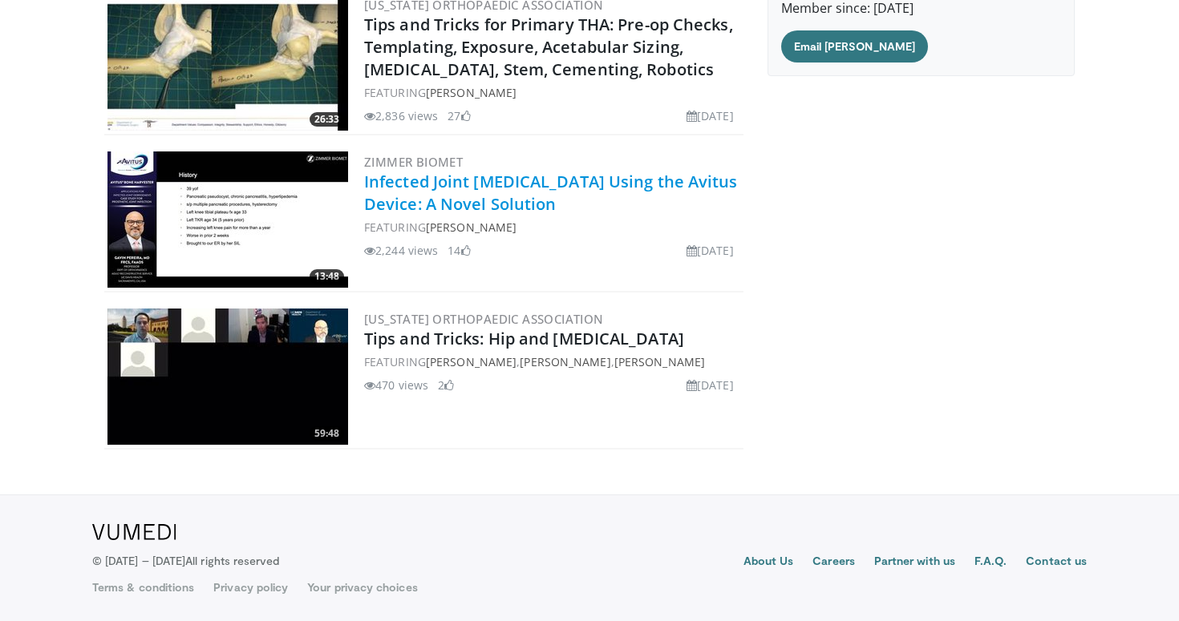
scroll to position [217, 0]
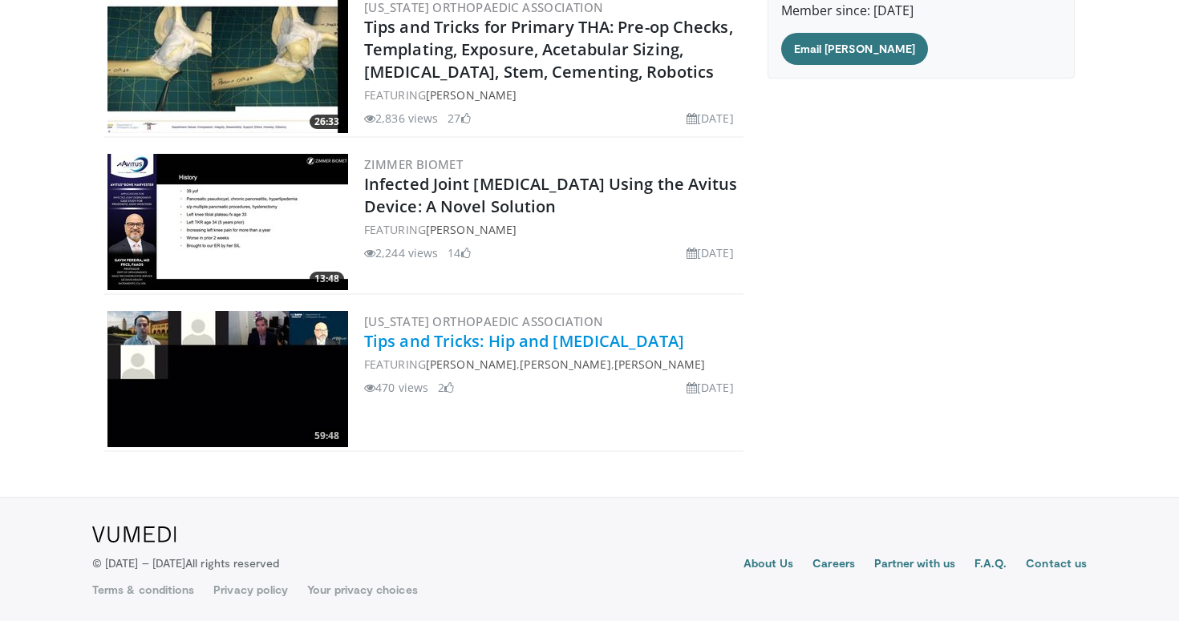
click at [513, 348] on link "Tips and Tricks: Hip and Knee Arthroplasty" at bounding box center [524, 341] width 320 height 22
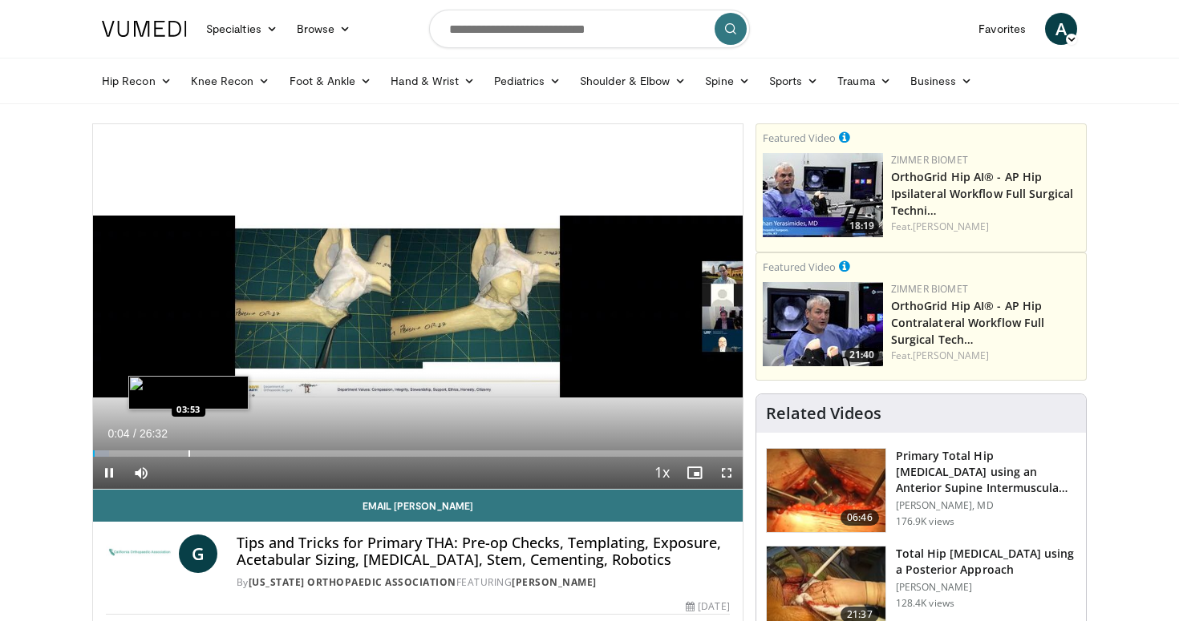
click at [188, 451] on div "Progress Bar" at bounding box center [189, 454] width 2 height 6
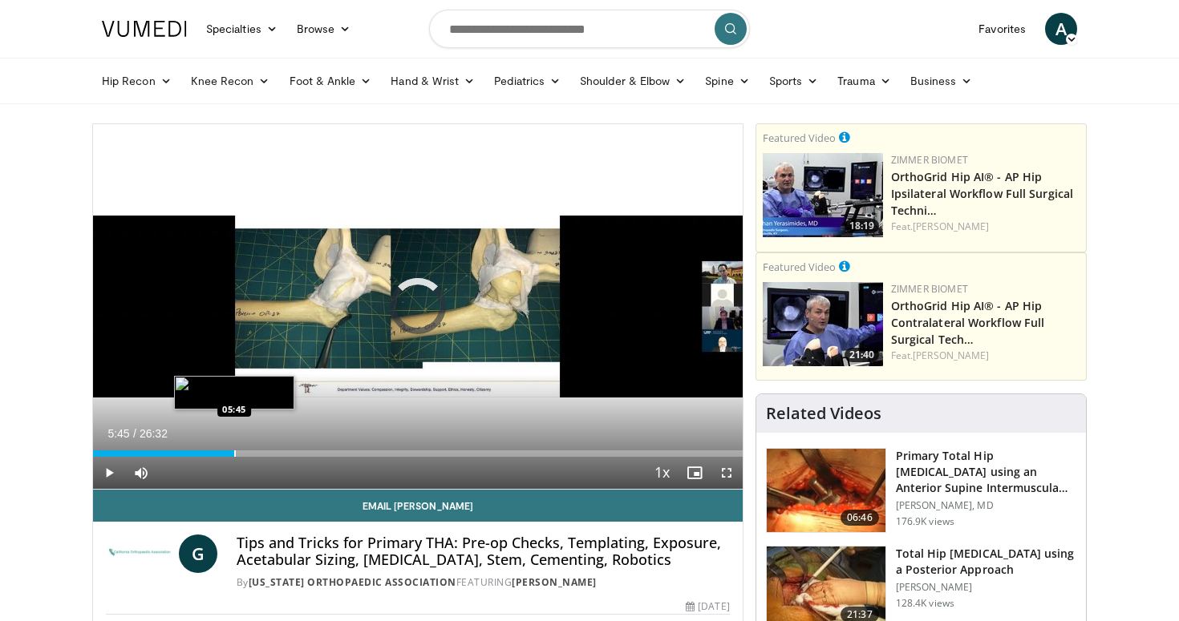
click at [234, 451] on div "Progress Bar" at bounding box center [235, 454] width 2 height 6
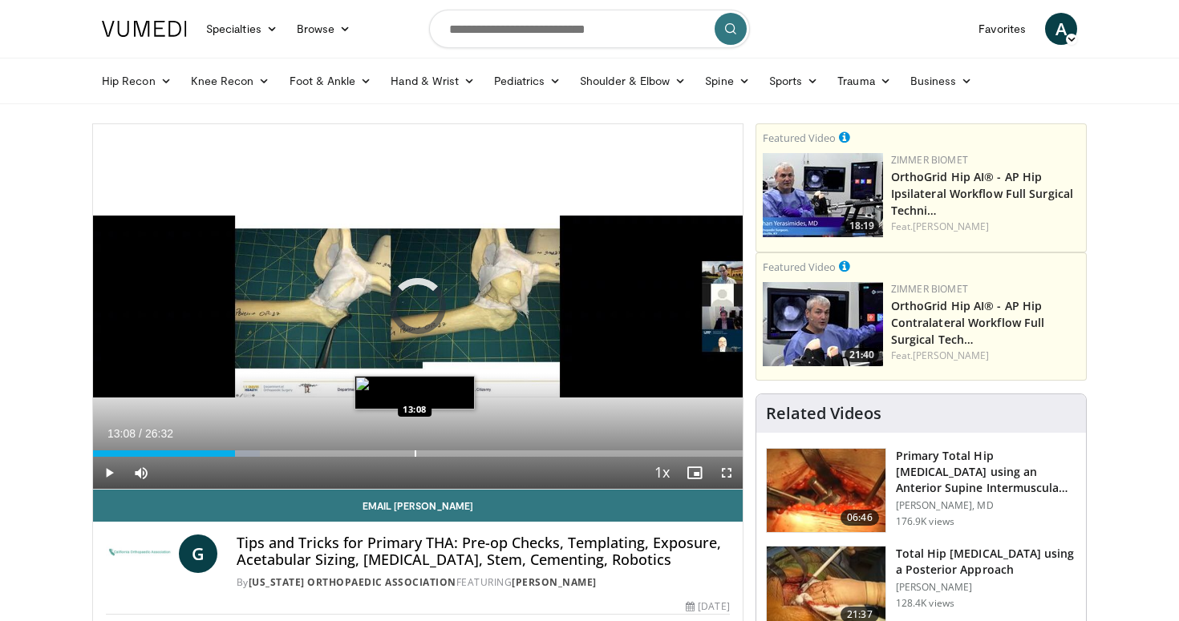
click at [414, 447] on div "Loaded : 25.75% 13:08 13:08" at bounding box center [418, 449] width 650 height 15
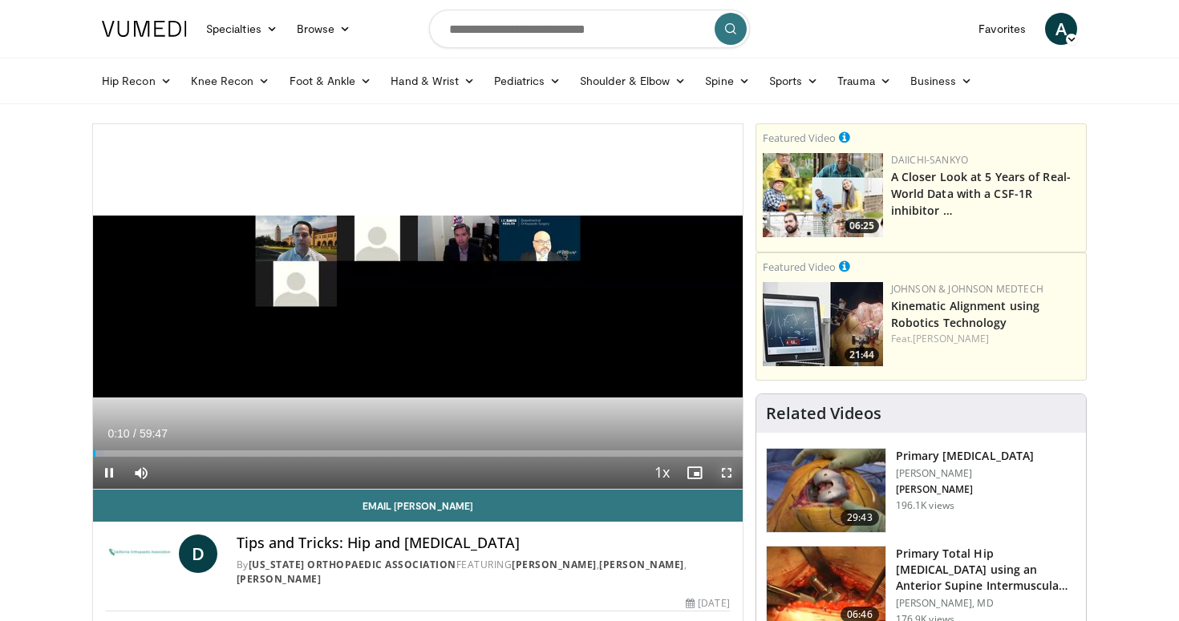
click at [727, 471] on span "Video Player" at bounding box center [726, 473] width 32 height 32
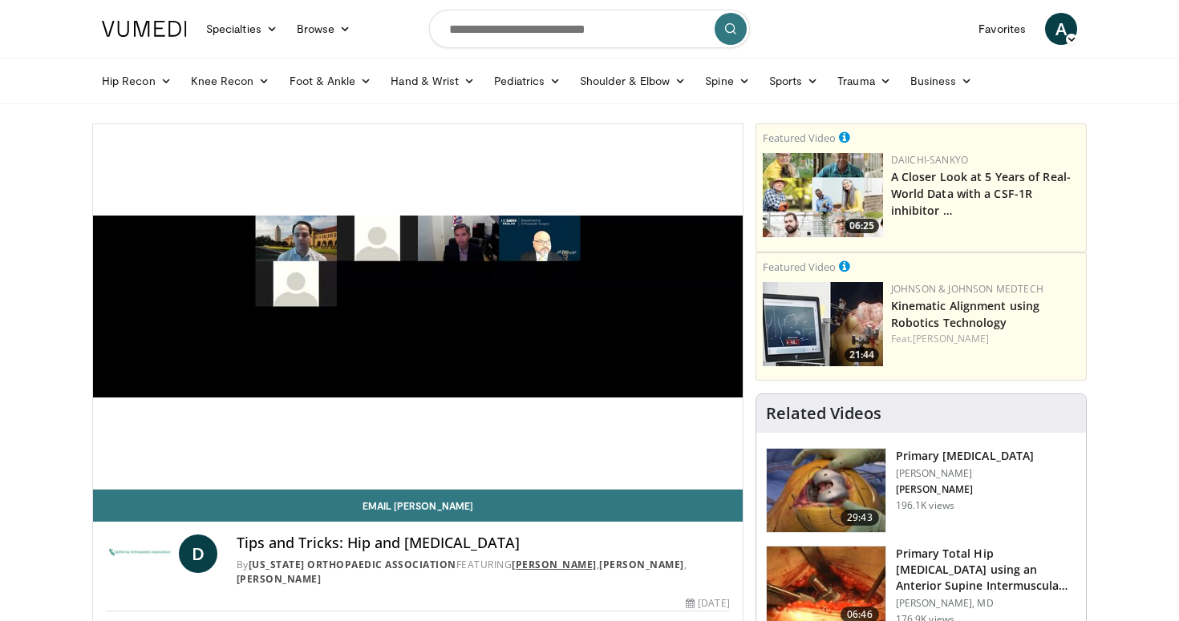
click at [597, 565] on link "[PERSON_NAME]" at bounding box center [554, 565] width 85 height 14
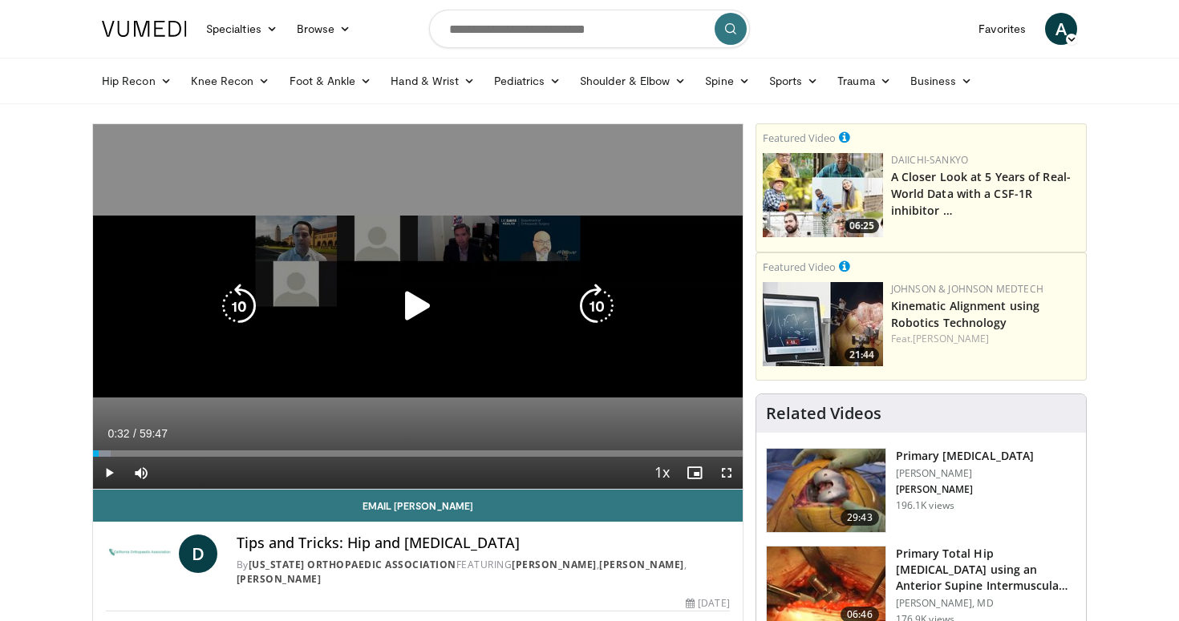
click at [271, 376] on div "10 seconds Tap to unmute" at bounding box center [418, 306] width 650 height 365
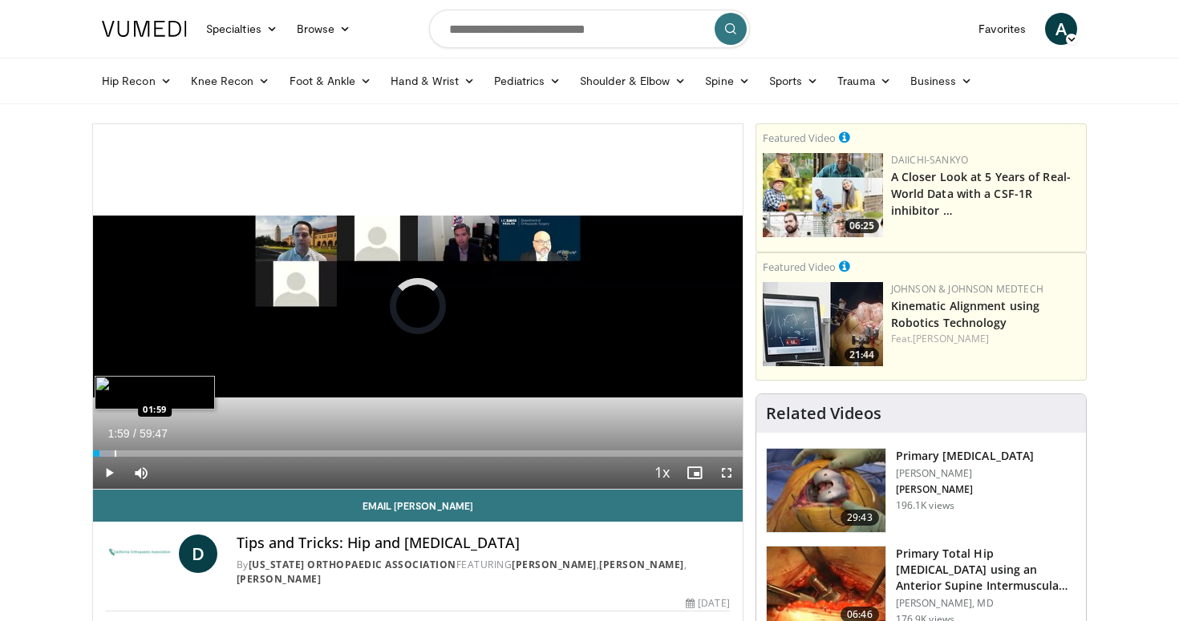
click at [115, 455] on div "Progress Bar" at bounding box center [116, 454] width 2 height 6
click at [111, 451] on div "Progress Bar" at bounding box center [112, 454] width 2 height 6
click at [107, 452] on div "Progress Bar" at bounding box center [108, 454] width 2 height 6
click at [726, 476] on span "Video Player" at bounding box center [726, 473] width 32 height 32
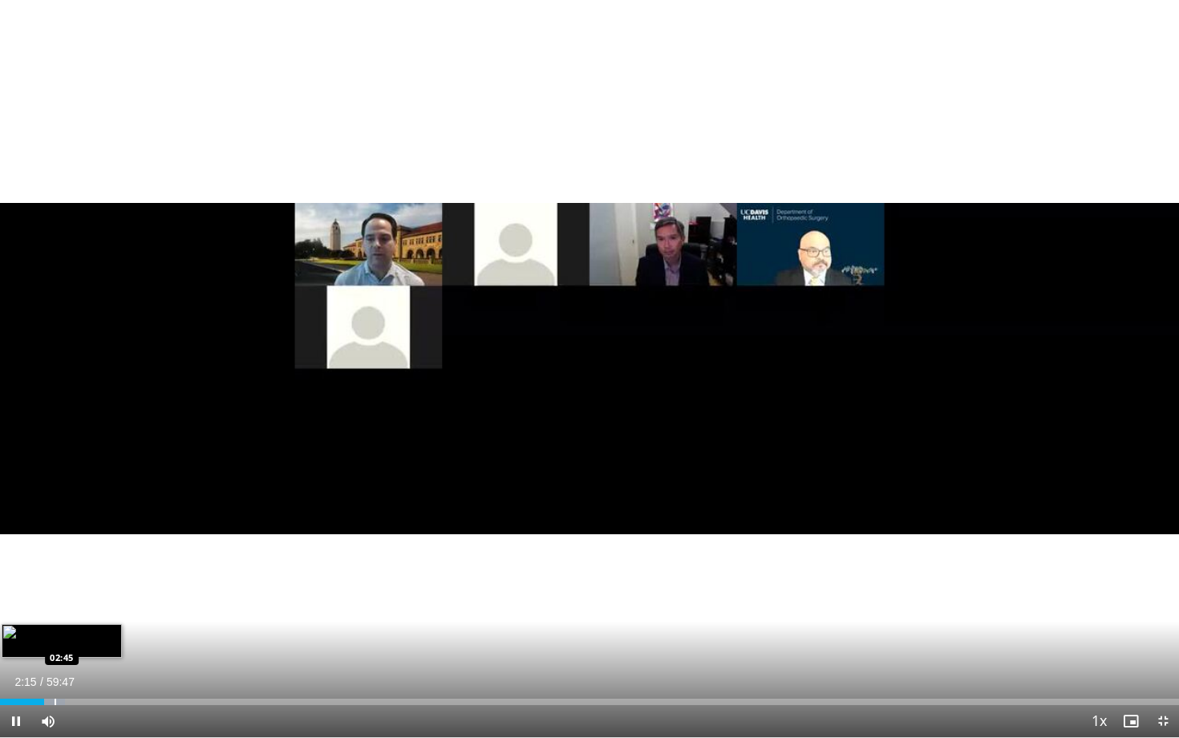
click at [55, 621] on div "Progress Bar" at bounding box center [56, 701] width 2 height 6
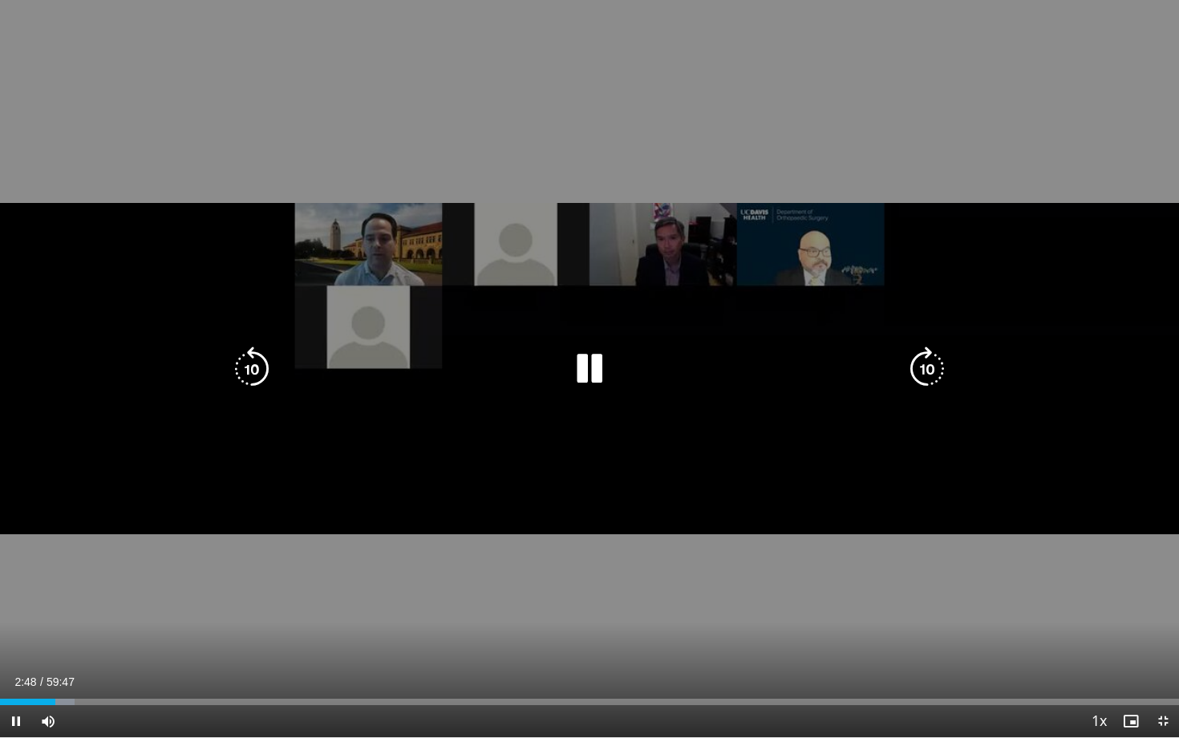
click at [312, 486] on div "10 seconds Tap to unmute" at bounding box center [589, 368] width 1179 height 737
click at [339, 482] on div "10 seconds Tap to unmute" at bounding box center [589, 368] width 1179 height 737
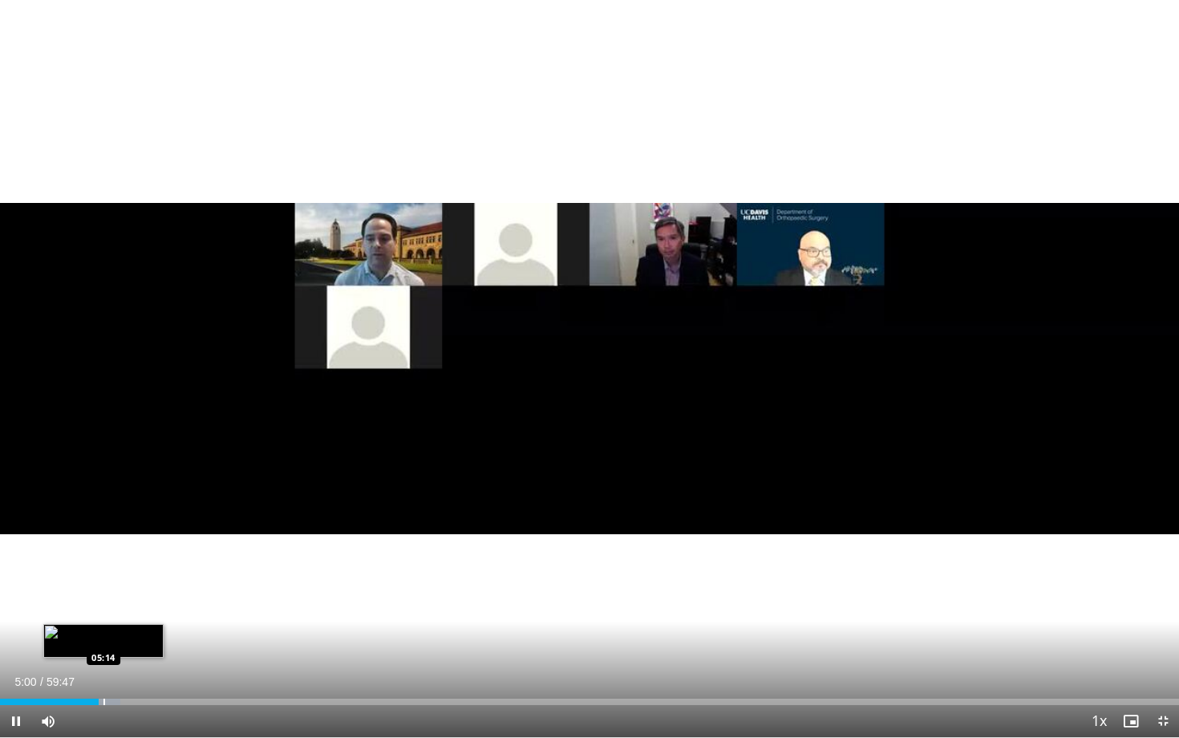
click at [103, 621] on div "Progress Bar" at bounding box center [104, 701] width 2 height 6
click at [132, 621] on div "Loaded : 11.89% 06:45 06:45" at bounding box center [589, 697] width 1179 height 15
click at [151, 621] on div "Progress Bar" at bounding box center [152, 701] width 2 height 6
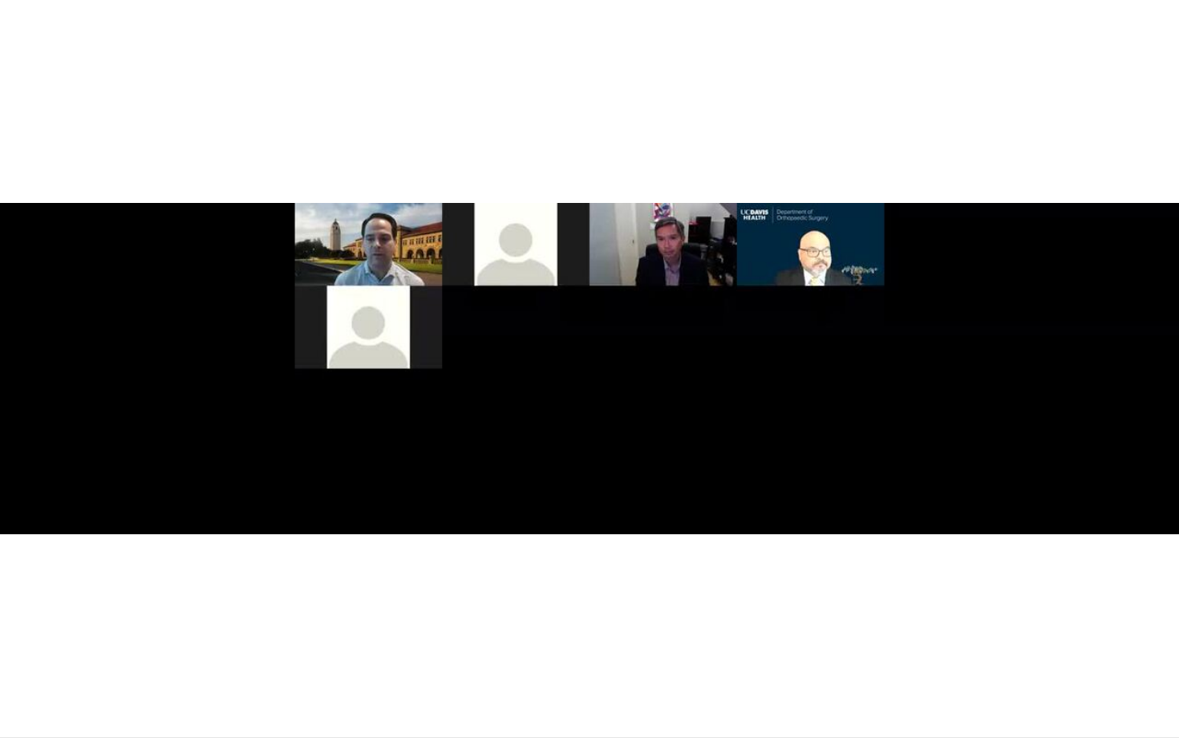
click at [153, 621] on video-js "**********" at bounding box center [589, 369] width 1179 height 738
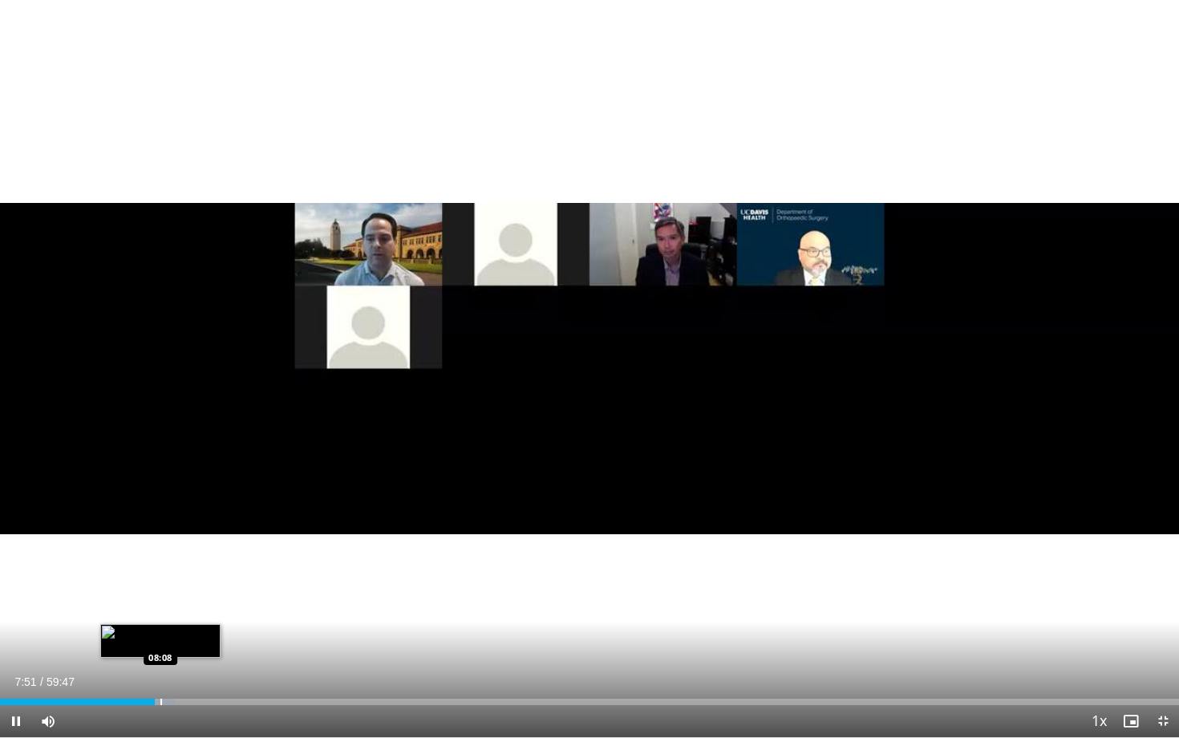
click at [160, 621] on div "Loaded : 14.93% 07:51 08:08" at bounding box center [589, 697] width 1179 height 15
click at [169, 621] on div "Loaded : 15.33% 08:09 08:34" at bounding box center [589, 697] width 1179 height 15
click at [186, 621] on div "Loaded : 16.17% 08:36 09:28" at bounding box center [589, 697] width 1179 height 15
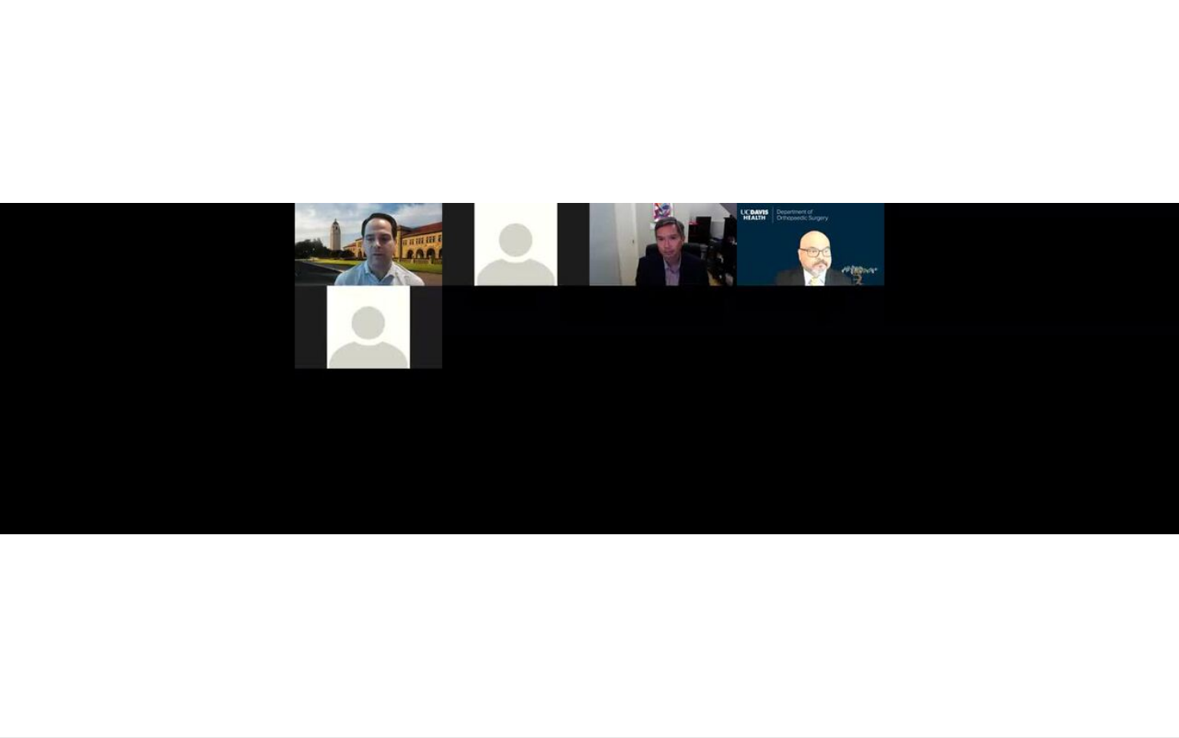
click at [200, 621] on div "Loaded : 16.31% 09:29 09:28" at bounding box center [589, 729] width 1179 height 15
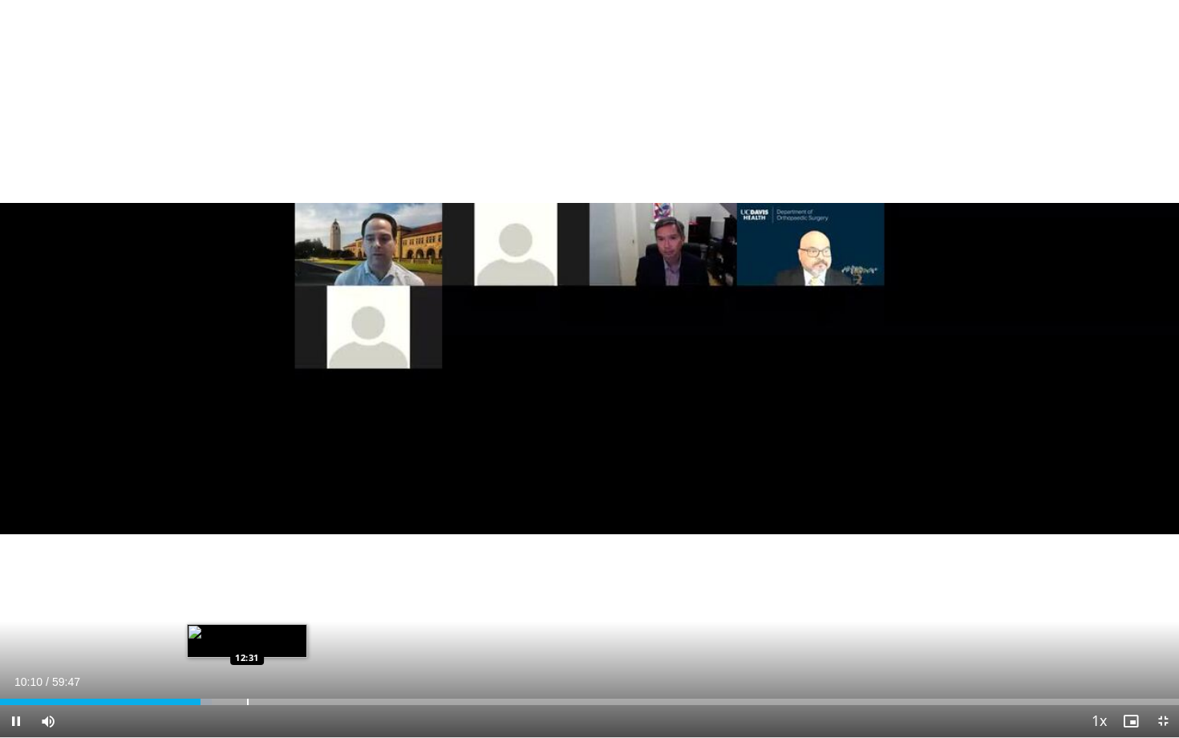
click at [247, 621] on div "Progress Bar" at bounding box center [248, 701] width 2 height 6
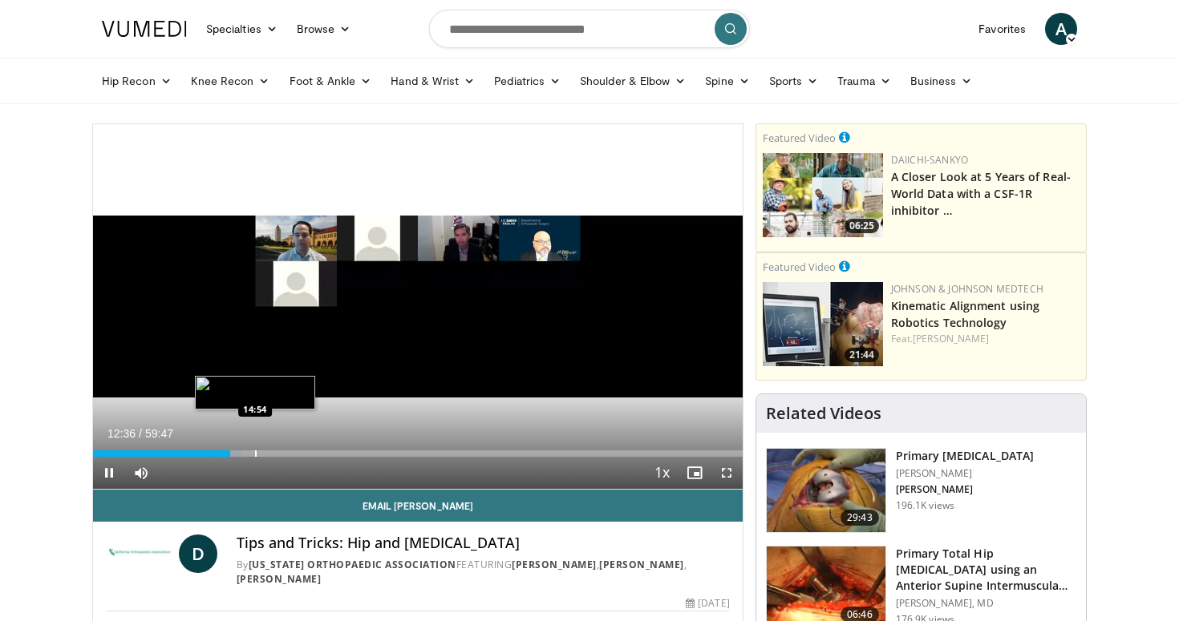
click at [254, 447] on div "Loaded : 22.86% 12:36 14:54" at bounding box center [418, 449] width 650 height 15
click at [263, 448] on div "Loaded : 26.20% 14:55 15:39" at bounding box center [418, 449] width 650 height 15
